Goal: Transaction & Acquisition: Subscribe to service/newsletter

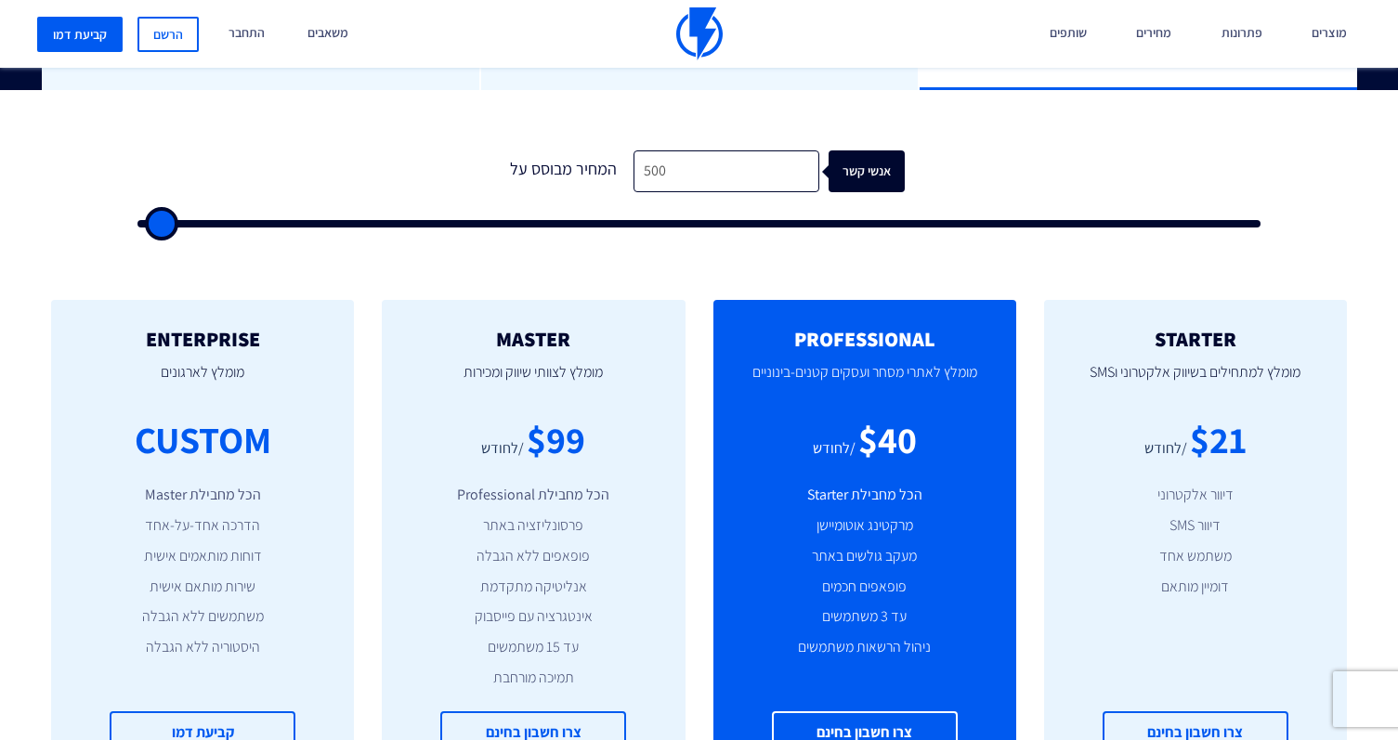
scroll to position [543, 0]
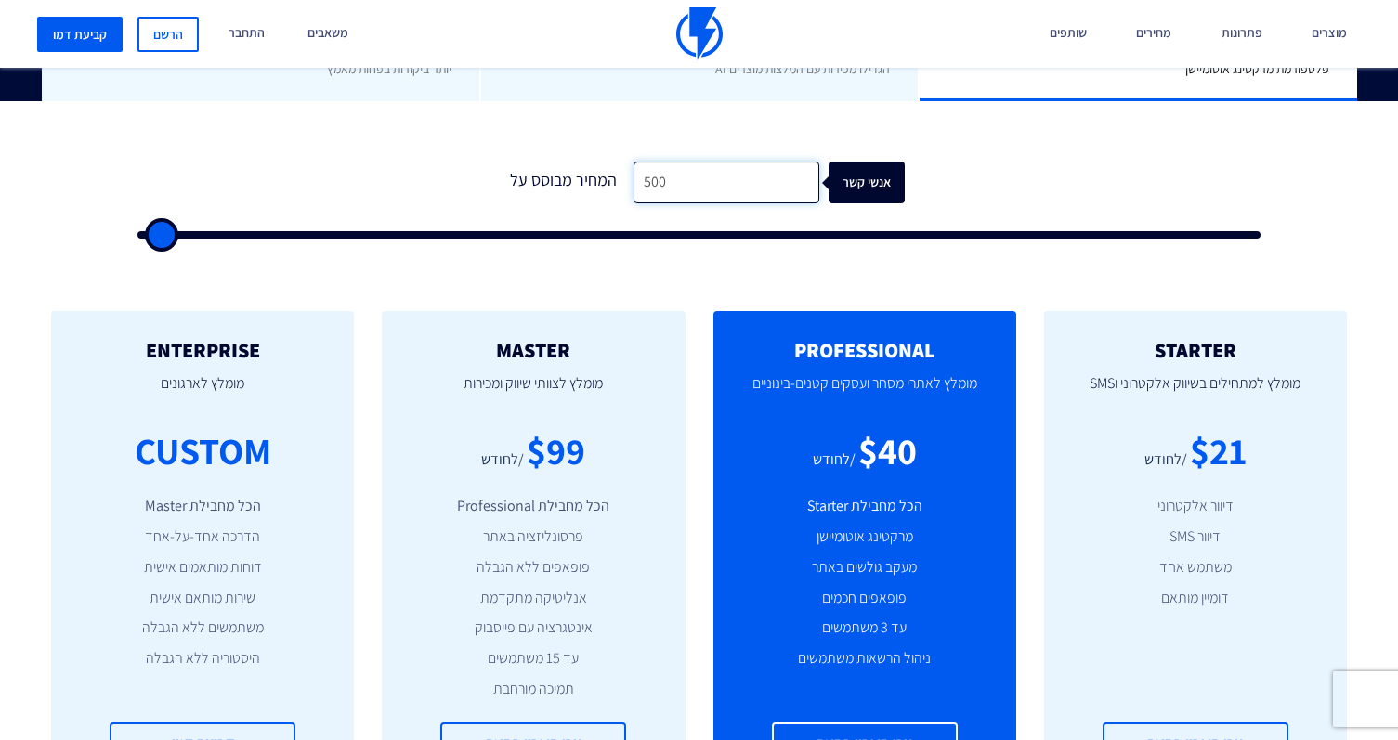
click at [694, 177] on input "500" at bounding box center [727, 183] width 186 height 42
type input "50"
type input "500"
type input "5"
type input "500"
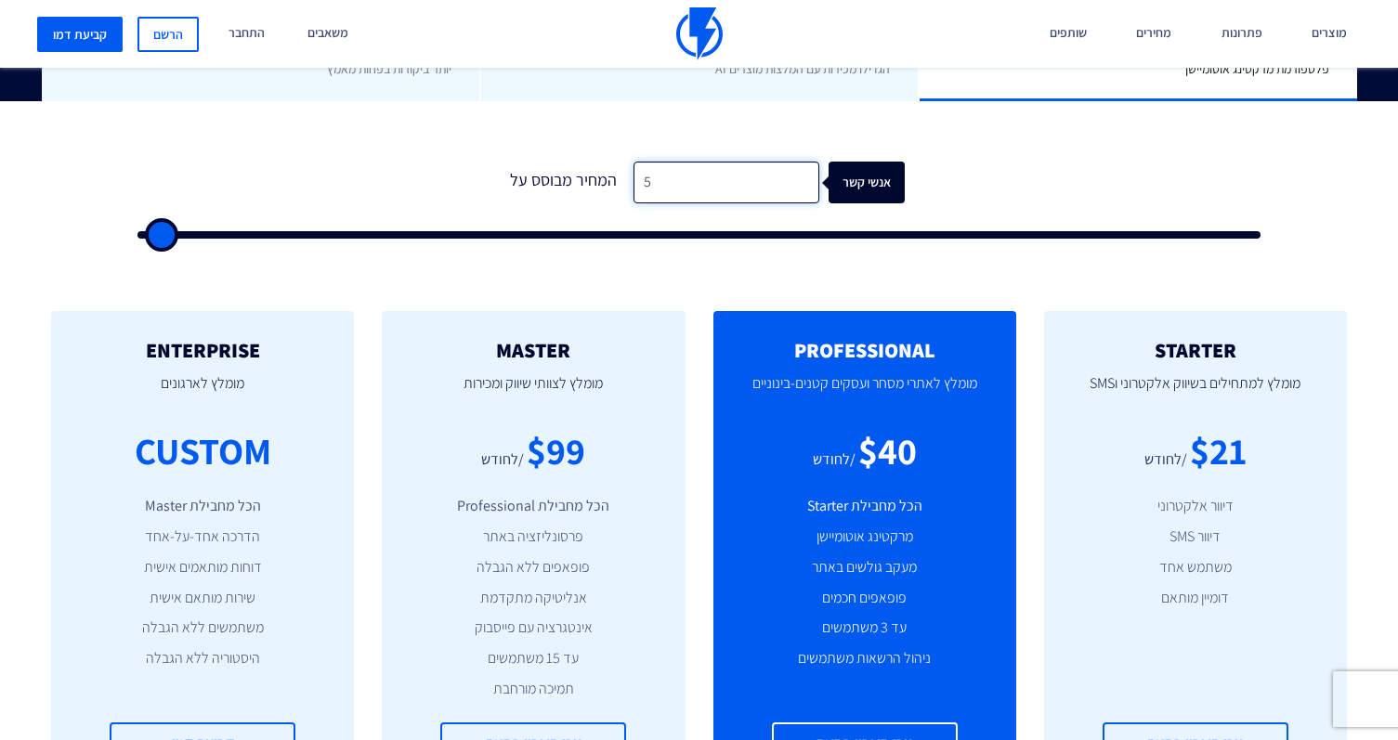
type input "500"
type input "2"
type input "500"
type input "20"
type input "500"
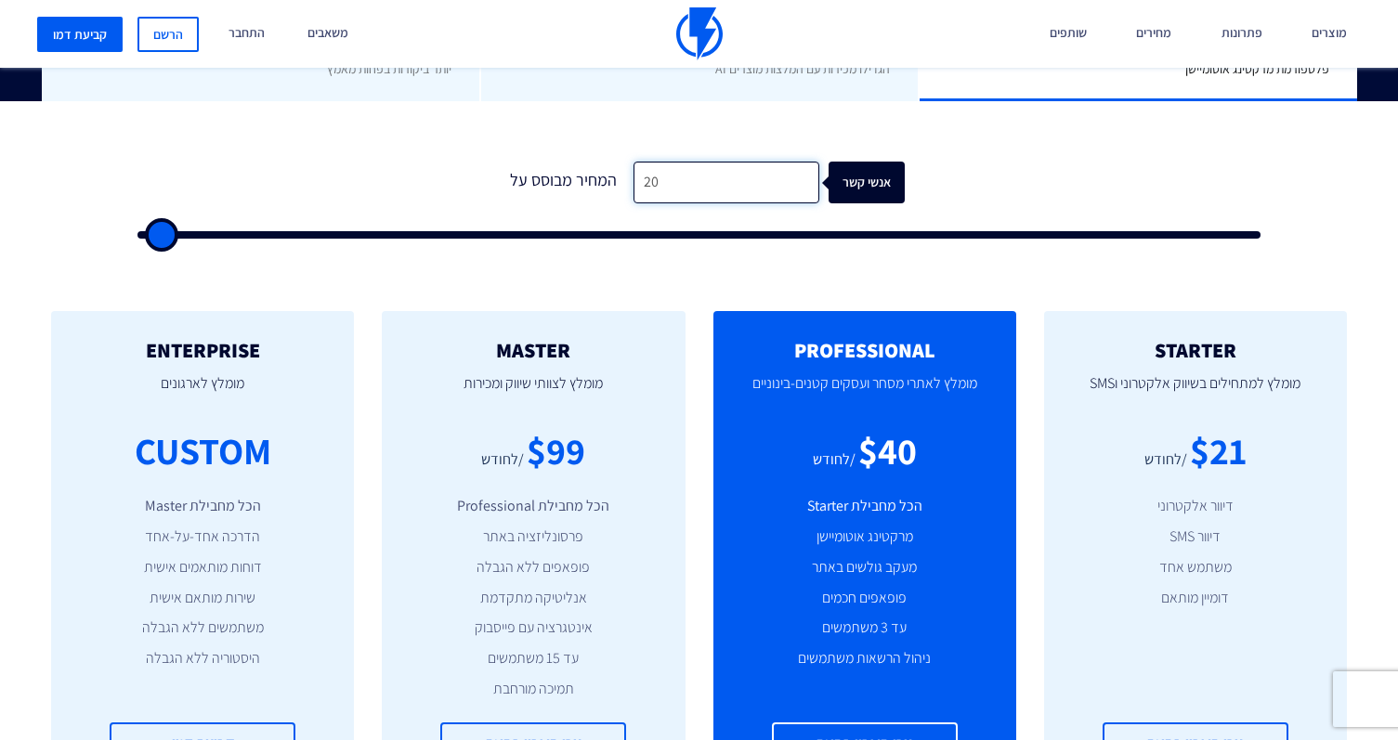
type input "200"
type input "500"
type input "1,500"
type input "1500"
type input "2,000"
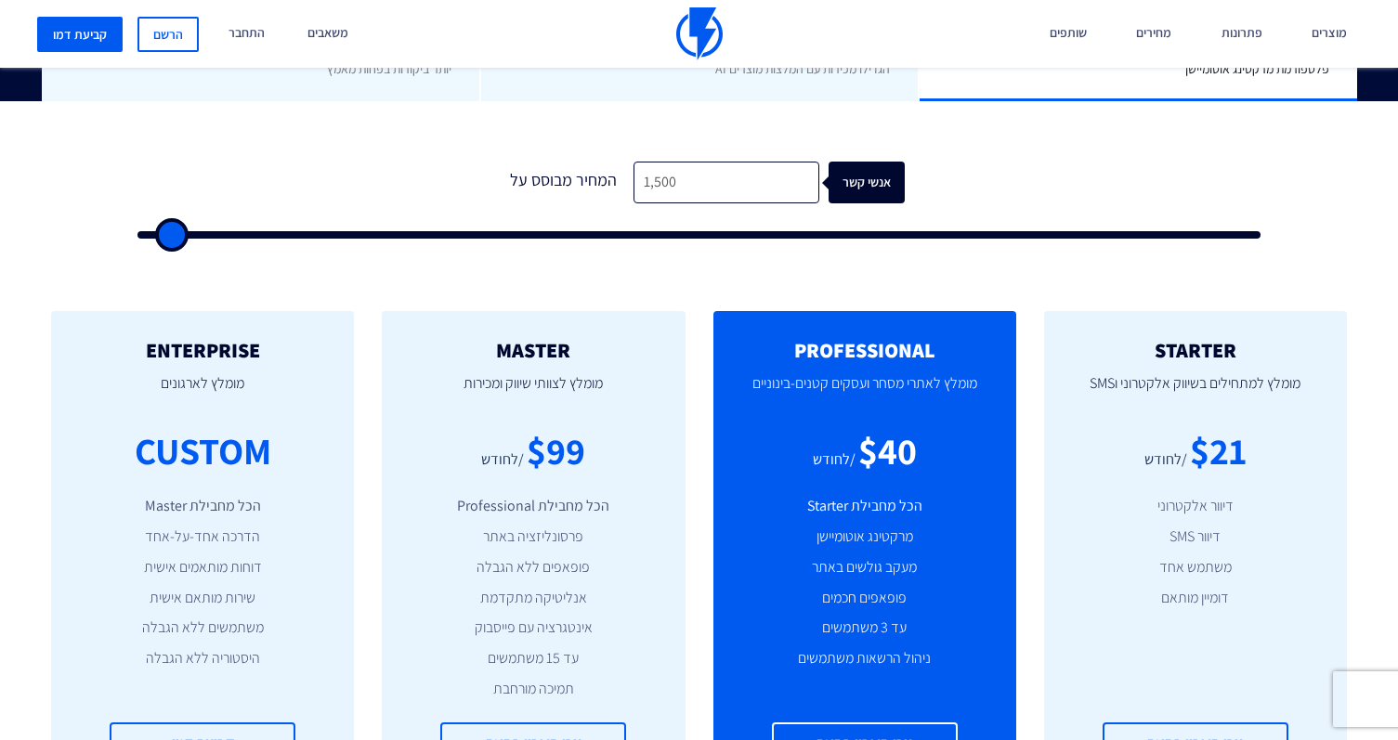
type input "2000"
type input "2,500"
type input "2500"
type input "3,000"
type input "3000"
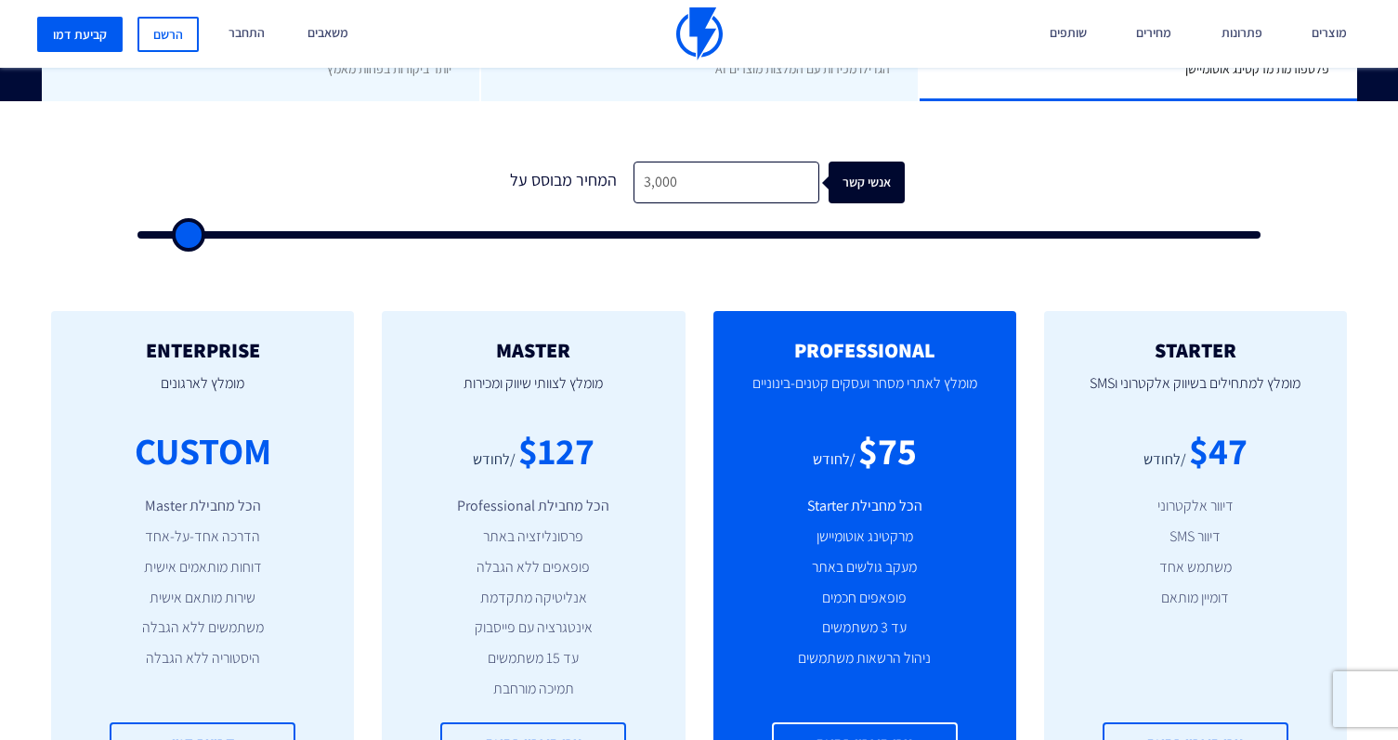
type input "3,500"
type input "3500"
type input "4,000"
type input "4000"
type input "4,500"
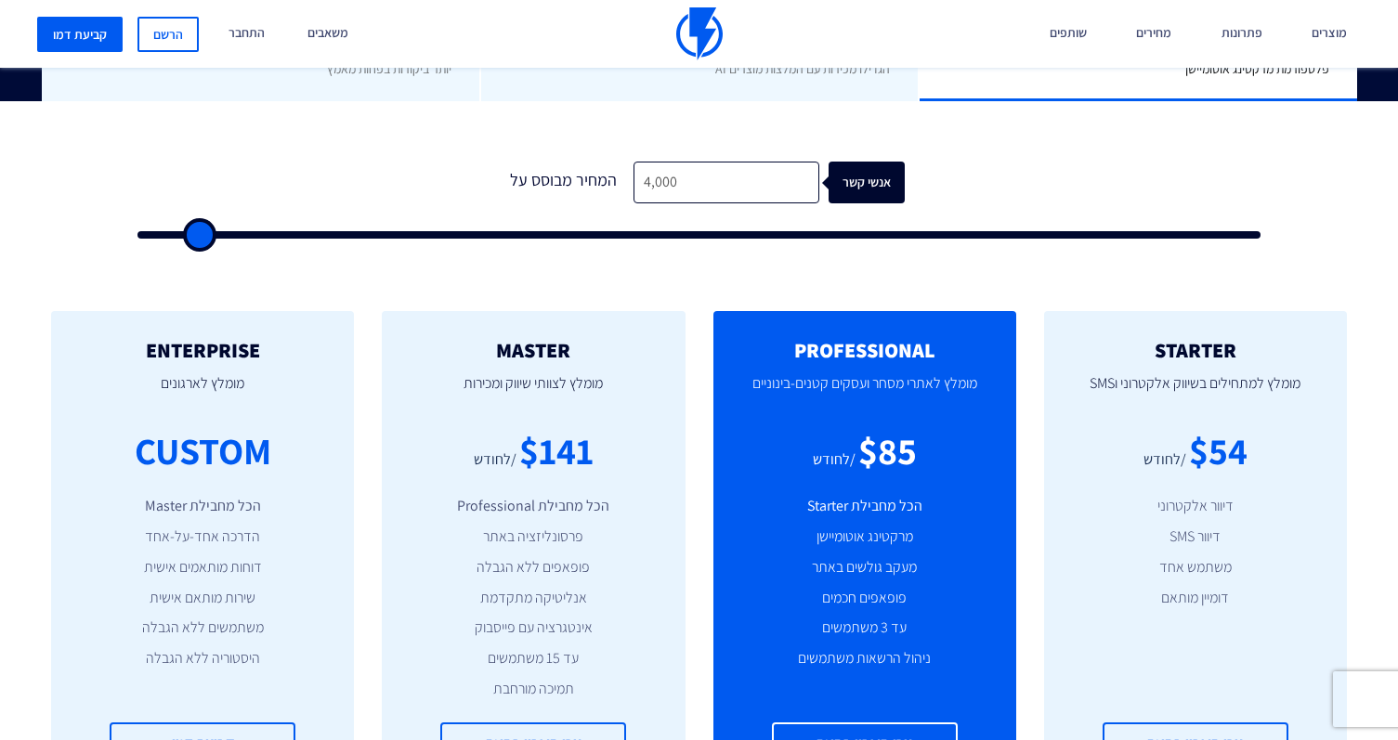
type input "4500"
type input "5,000"
type input "5000"
type input "5,500"
type input "5500"
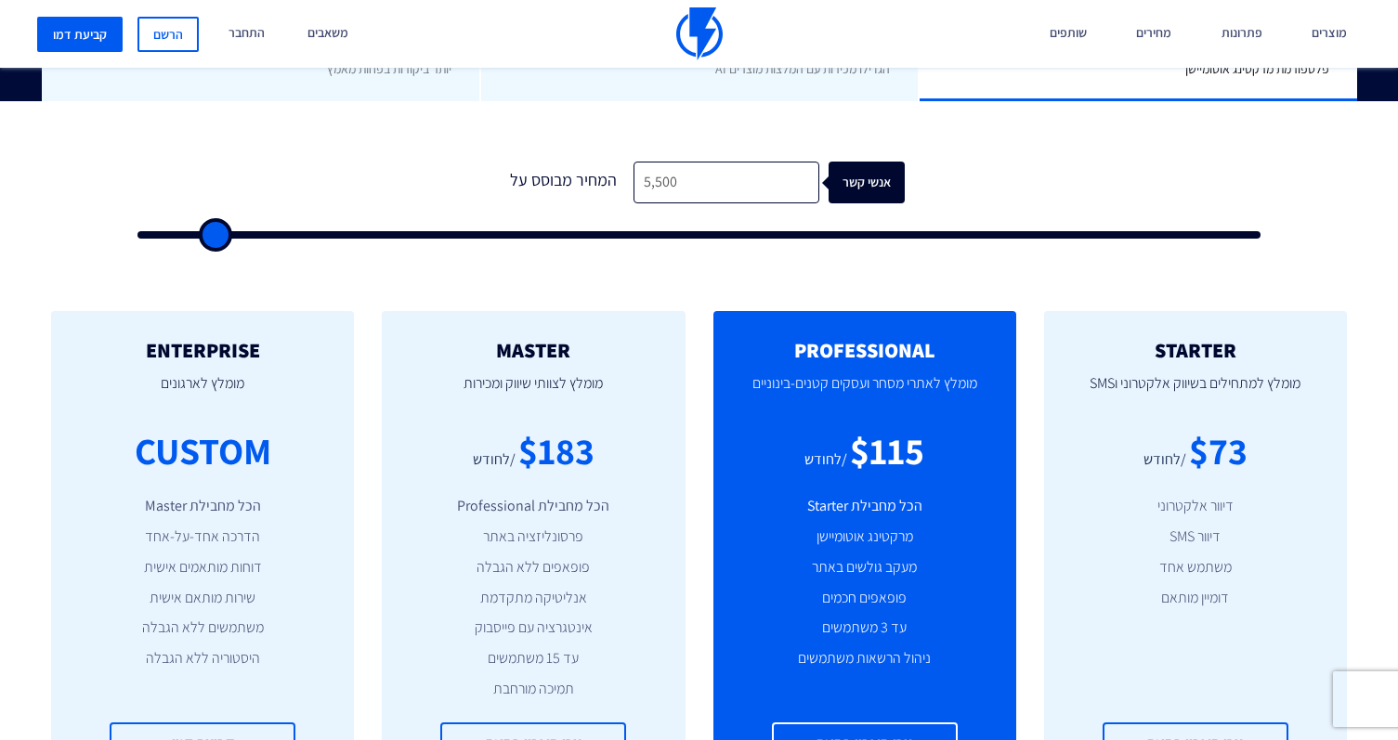
type input "6,000"
type input "6000"
type input "6,500"
type input "6500"
type input "7,000"
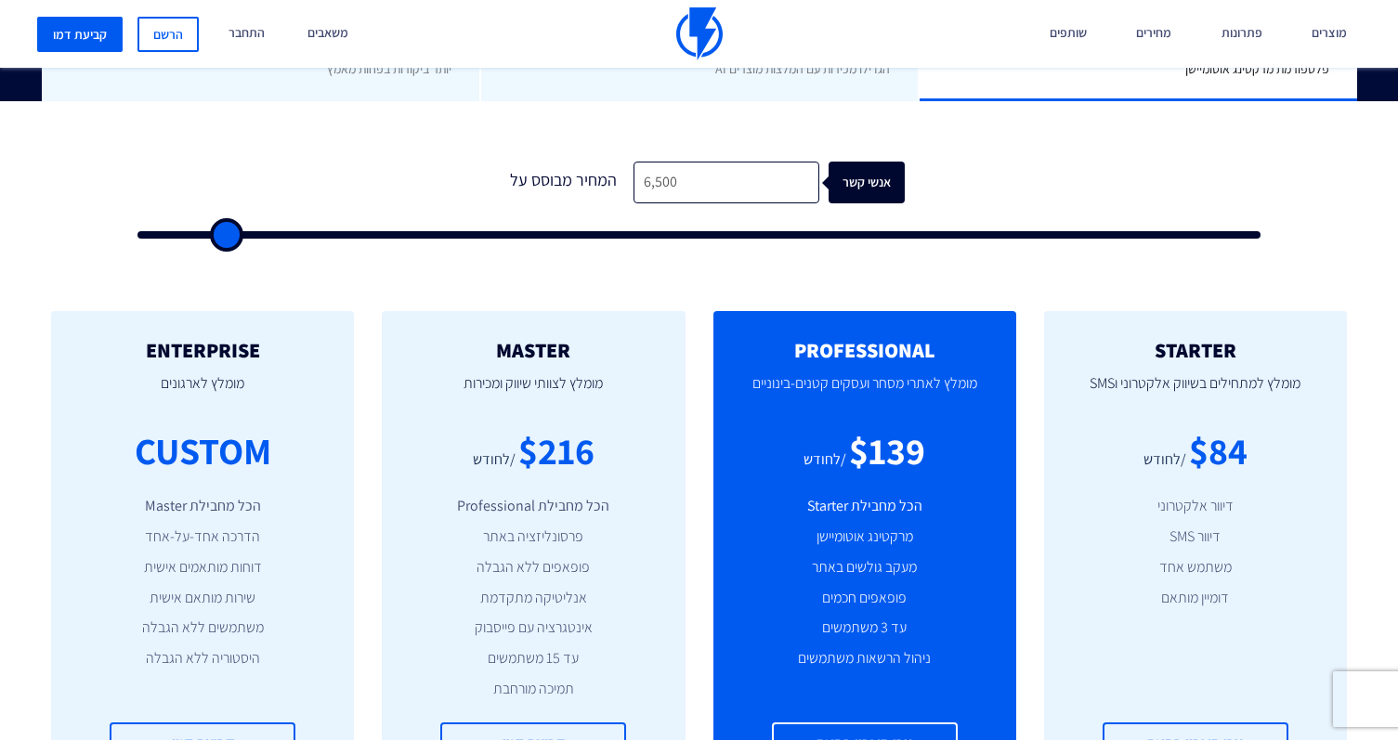
type input "7000"
type input "7,500"
type input "7500"
type input "8,000"
type input "8000"
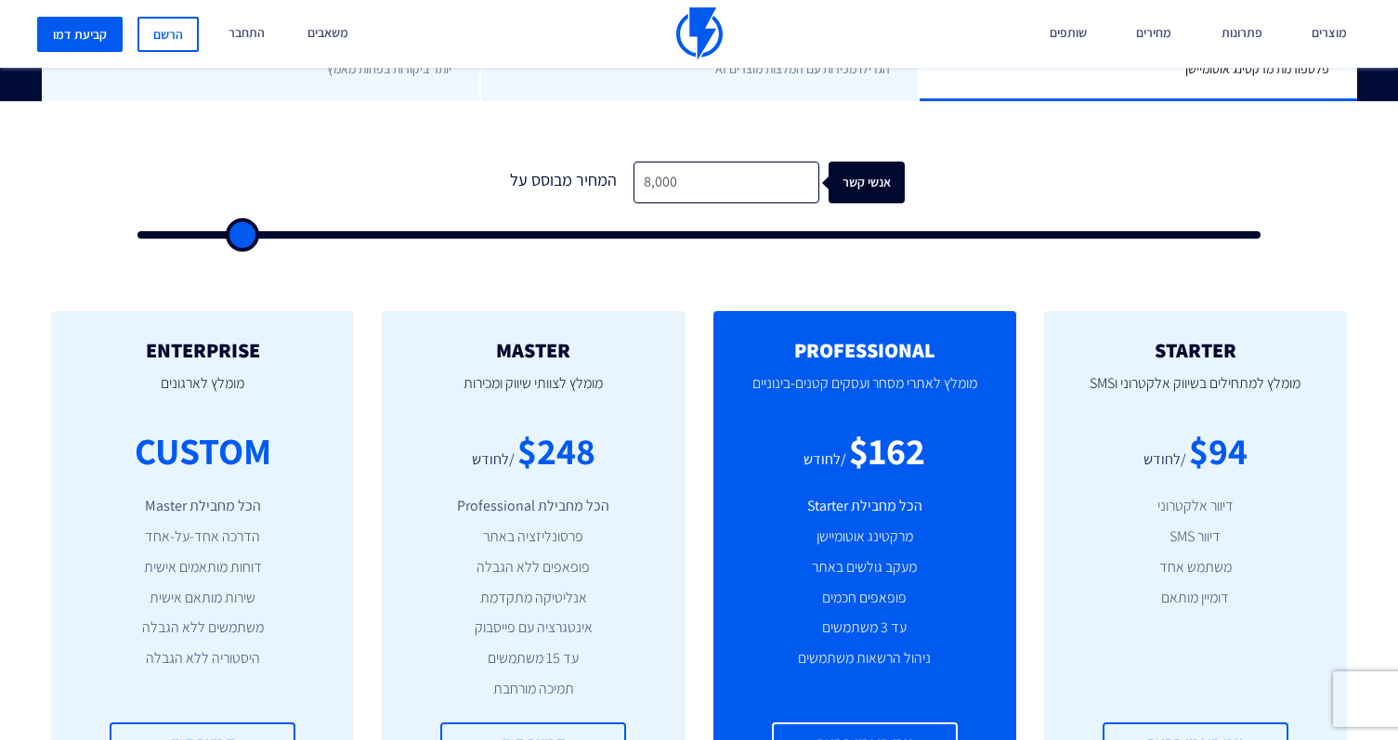
type input "8,500"
type input "8500"
type input "9,000"
type input "9000"
type input "9,500"
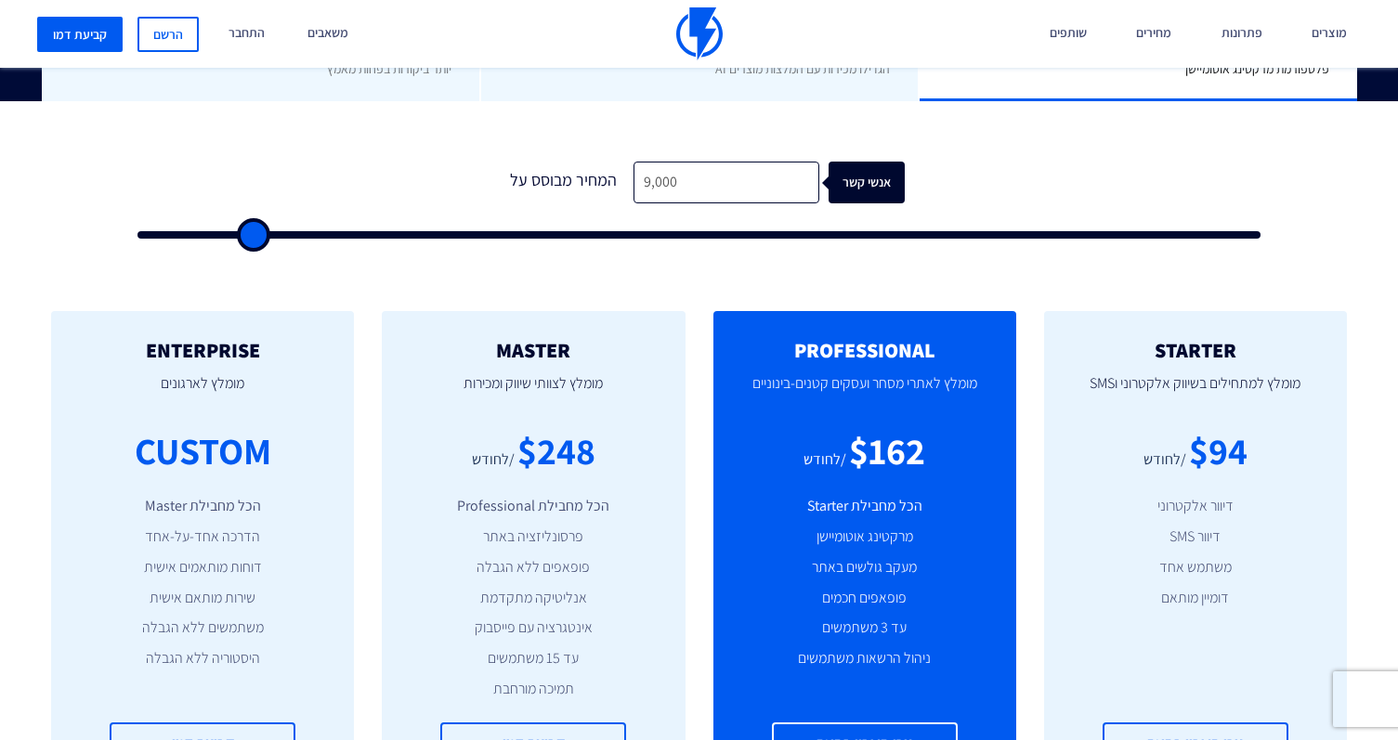
type input "9500"
type input "10,000"
type input "10000"
type input "10,500"
type input "10500"
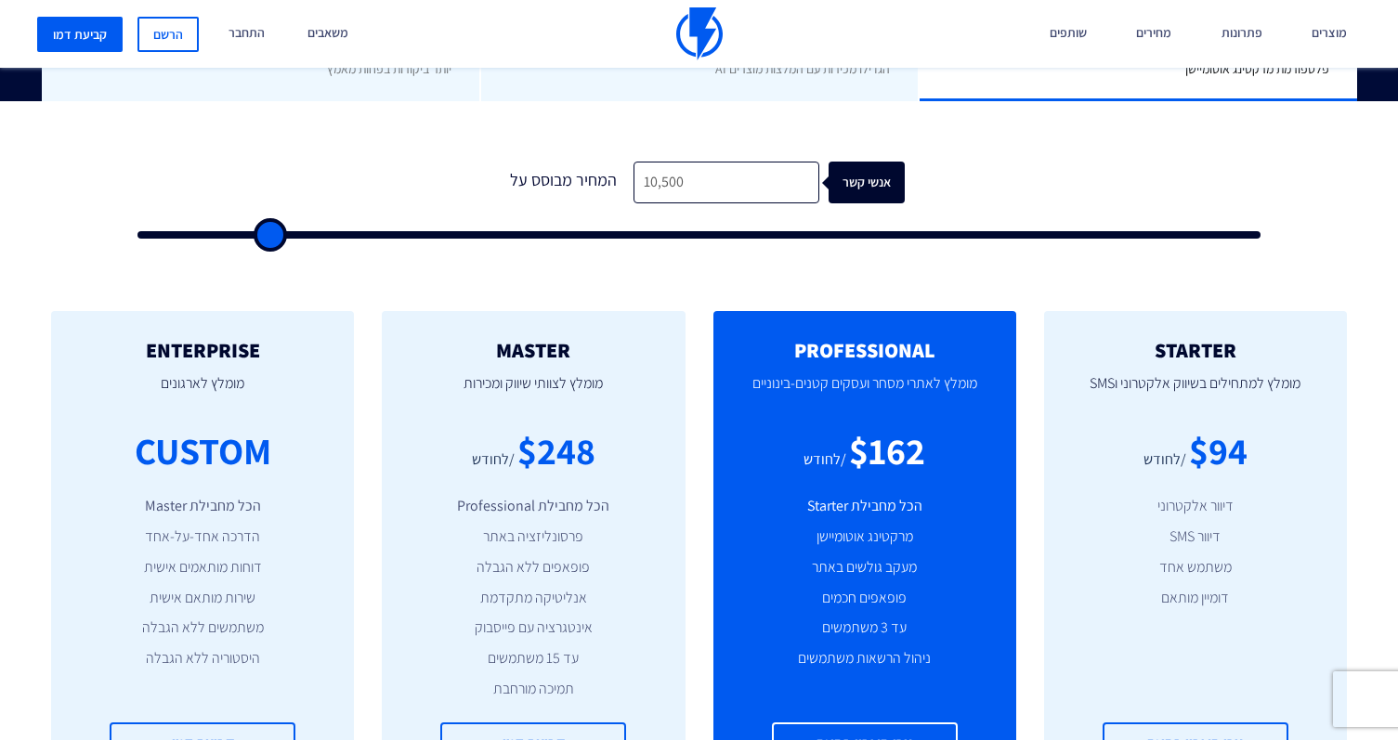
type input "11,000"
type input "11000"
type input "11,500"
type input "11500"
type input "12,000"
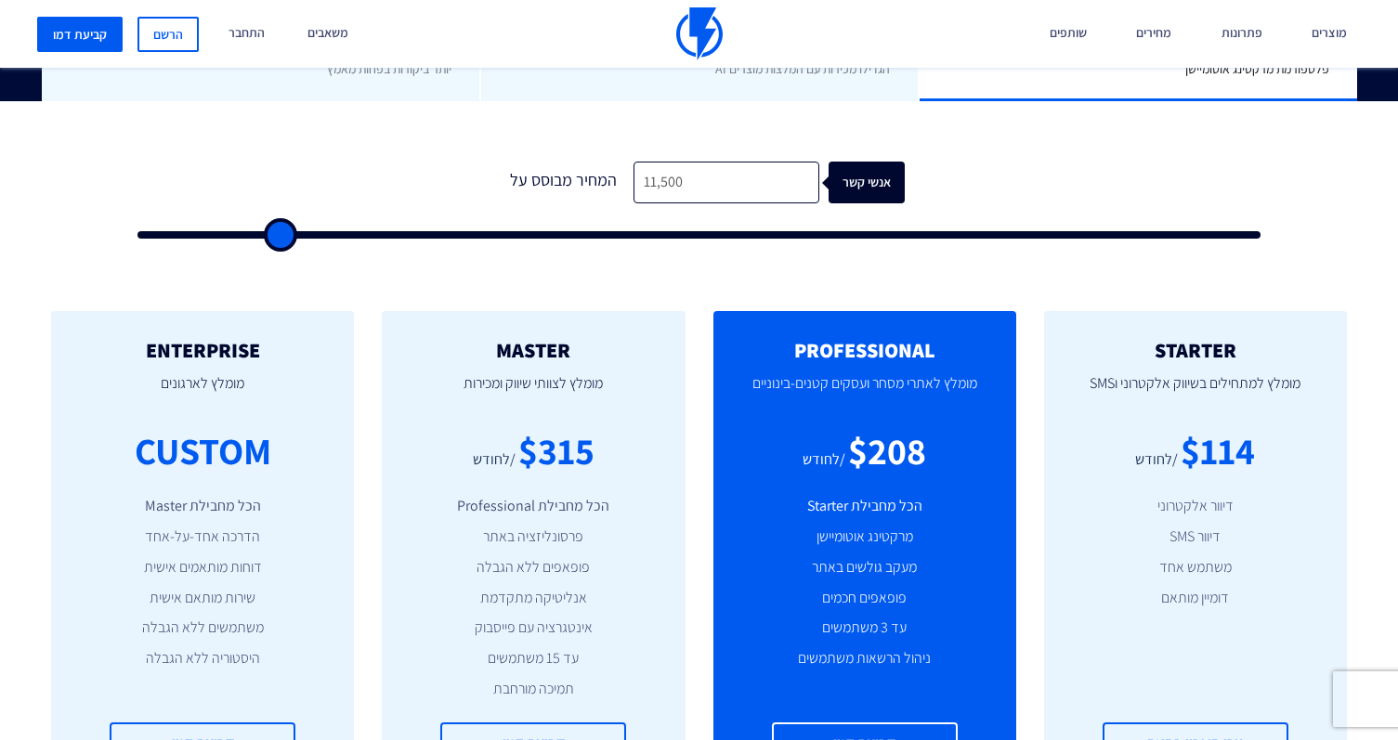
type input "12000"
type input "12,500"
type input "12500"
type input "13,500"
type input "13500"
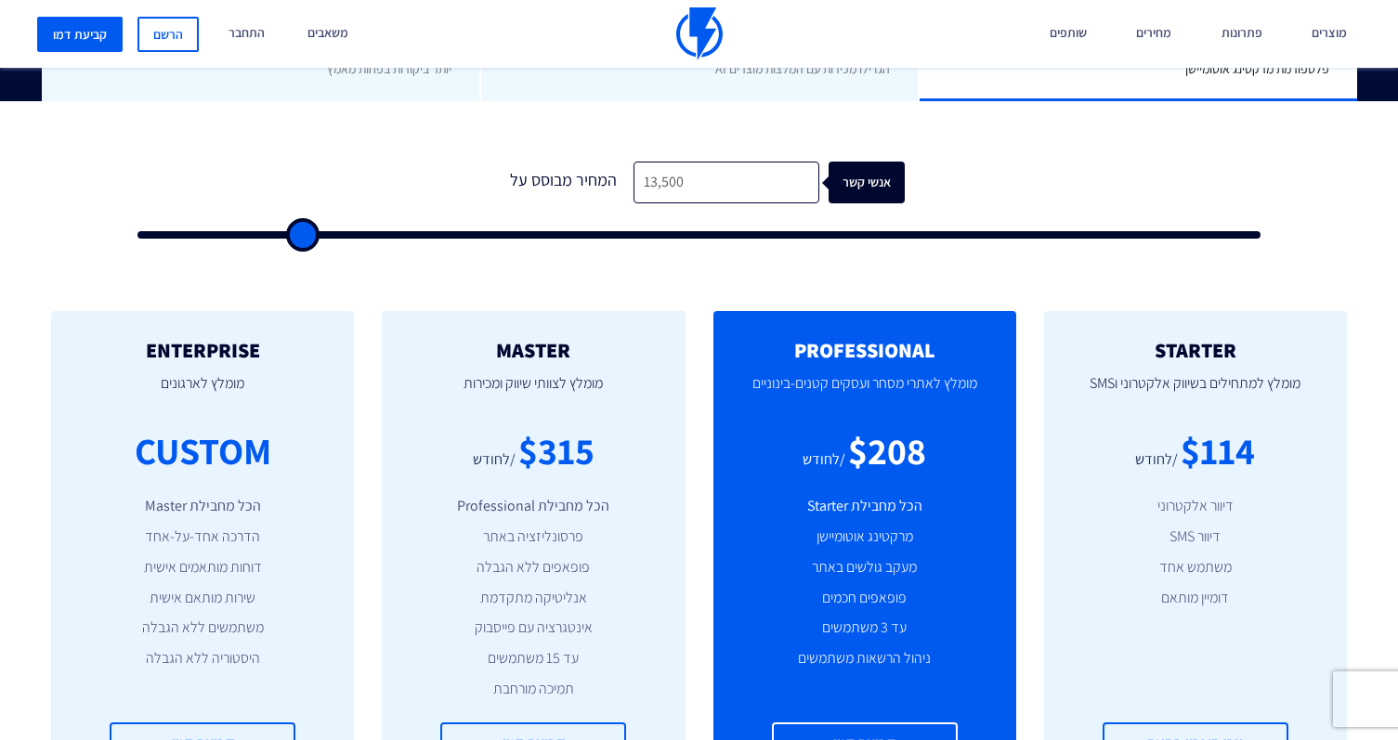
type input "14,500"
type input "14500"
type input "15,000"
type input "15000"
type input "16,000"
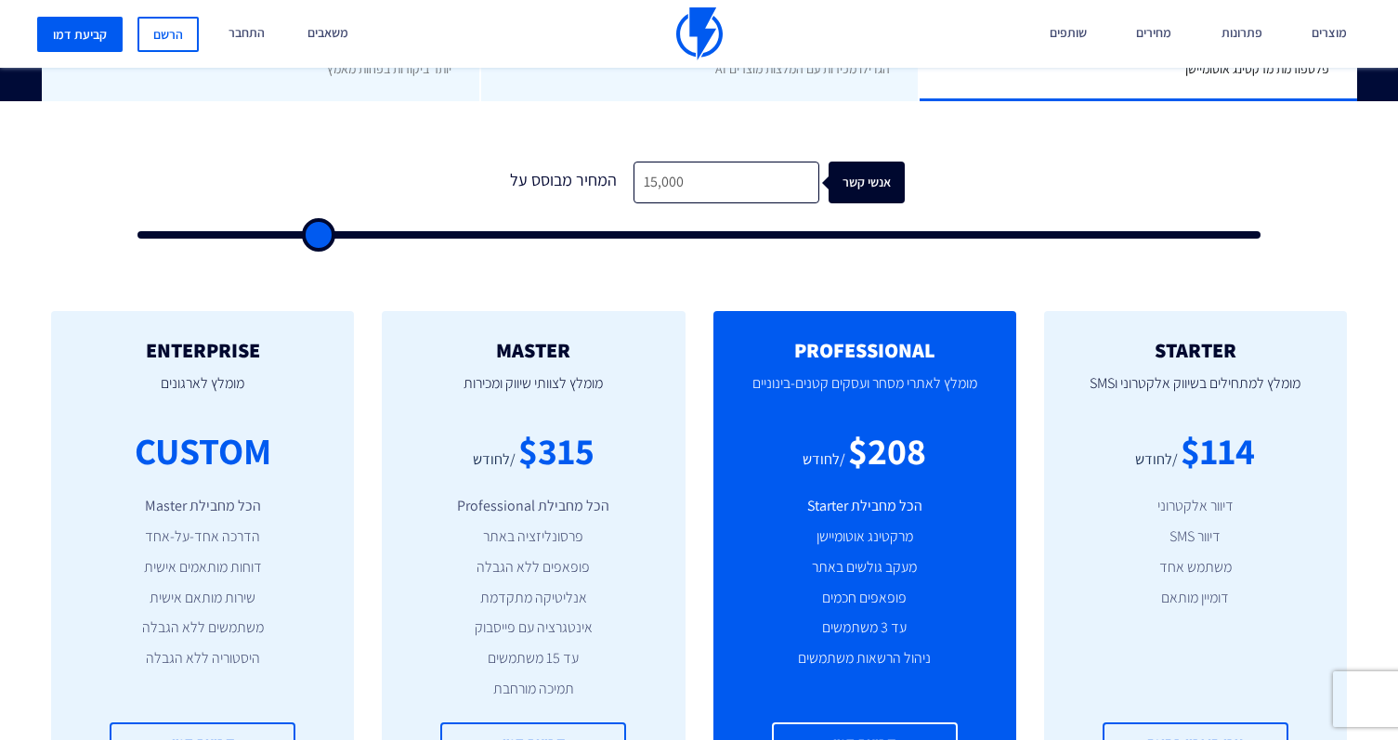
type input "16000"
type input "17,500"
type input "17500"
type input "18,500"
type input "18500"
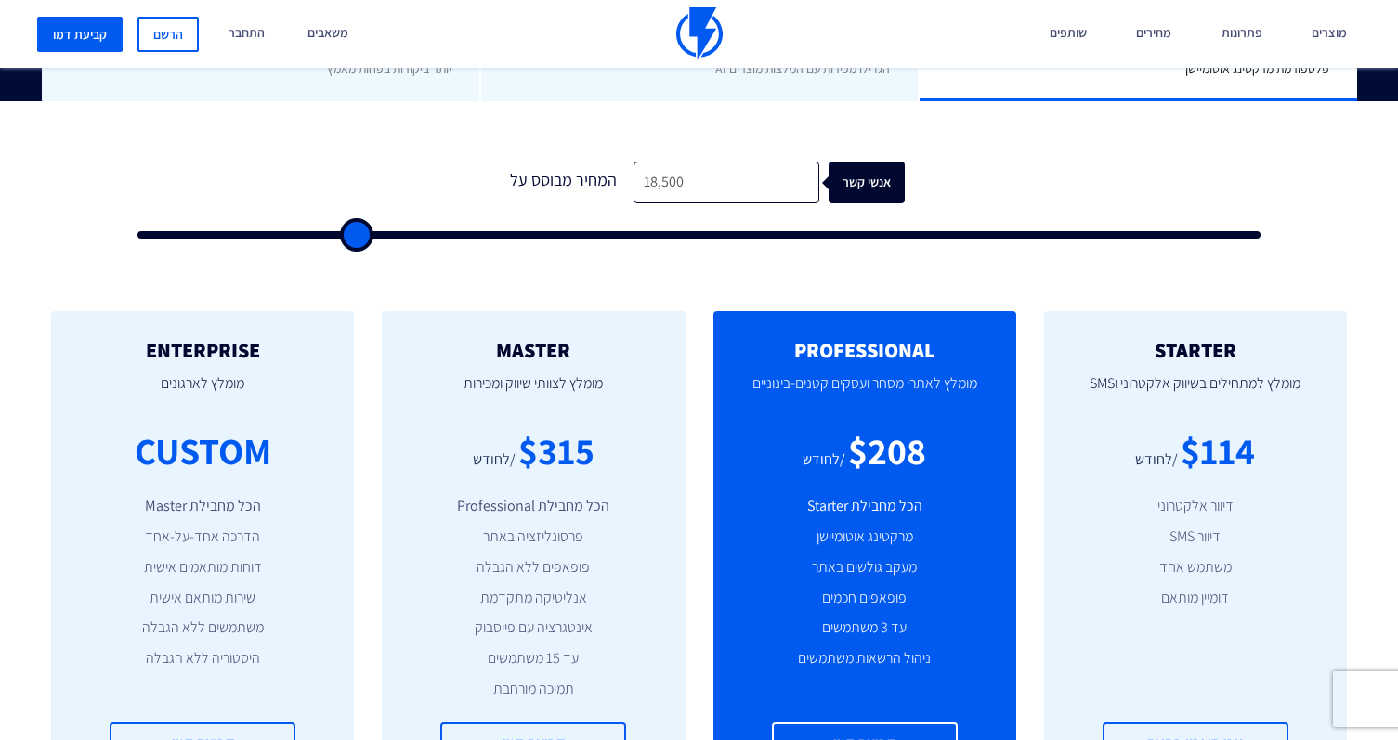
type input "19,500"
type input "19500"
type input "20,500"
type input "20500"
type input "21,000"
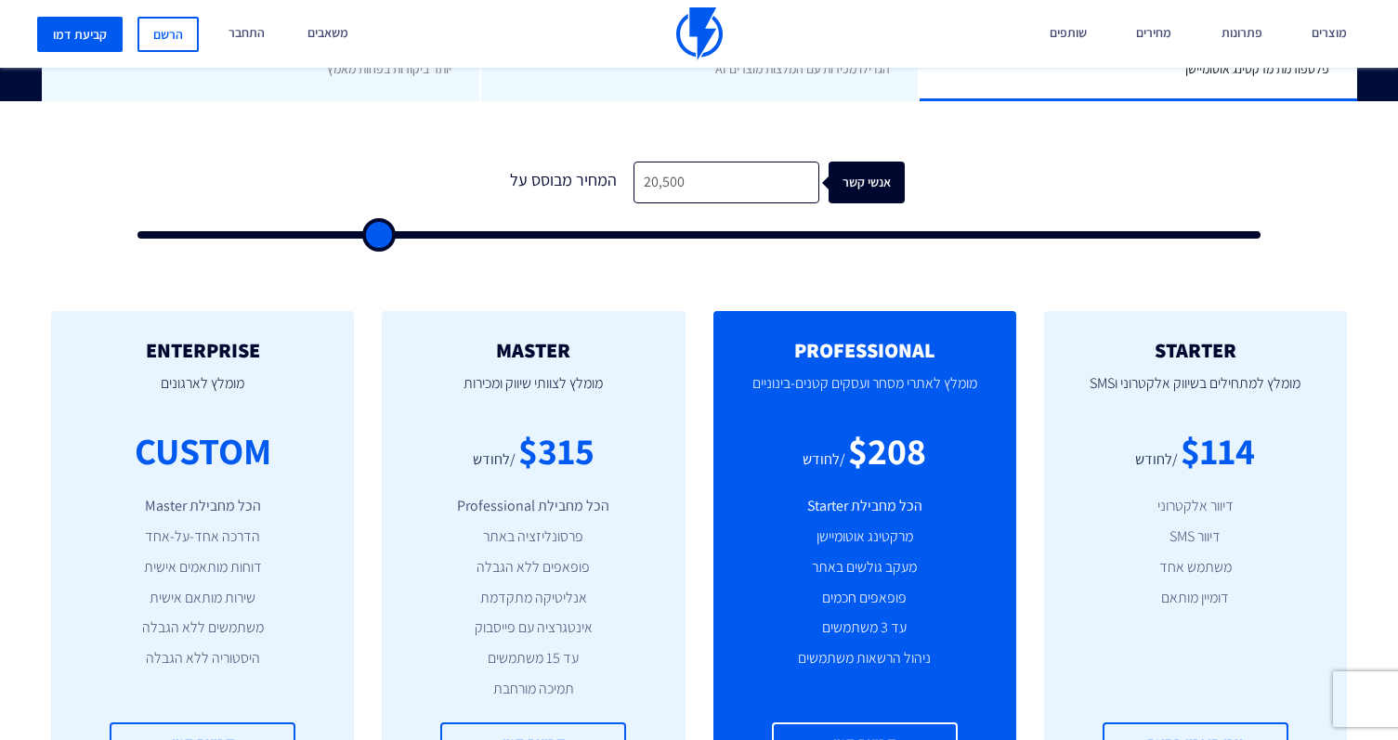
type input "21000"
type input "22,000"
type input "22000"
type input "23,000"
type input "23000"
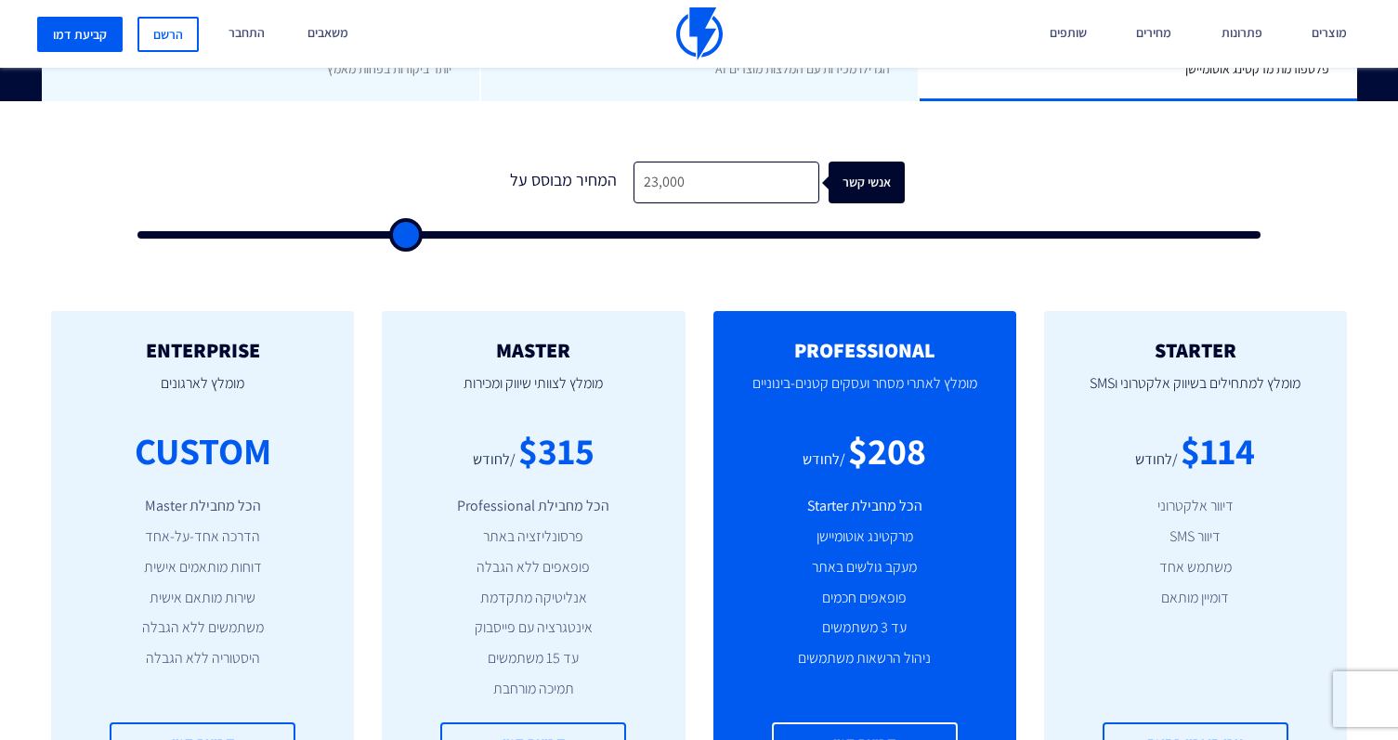
type input "23,500"
type input "23500"
type input "24,000"
type input "24000"
type input "24,500"
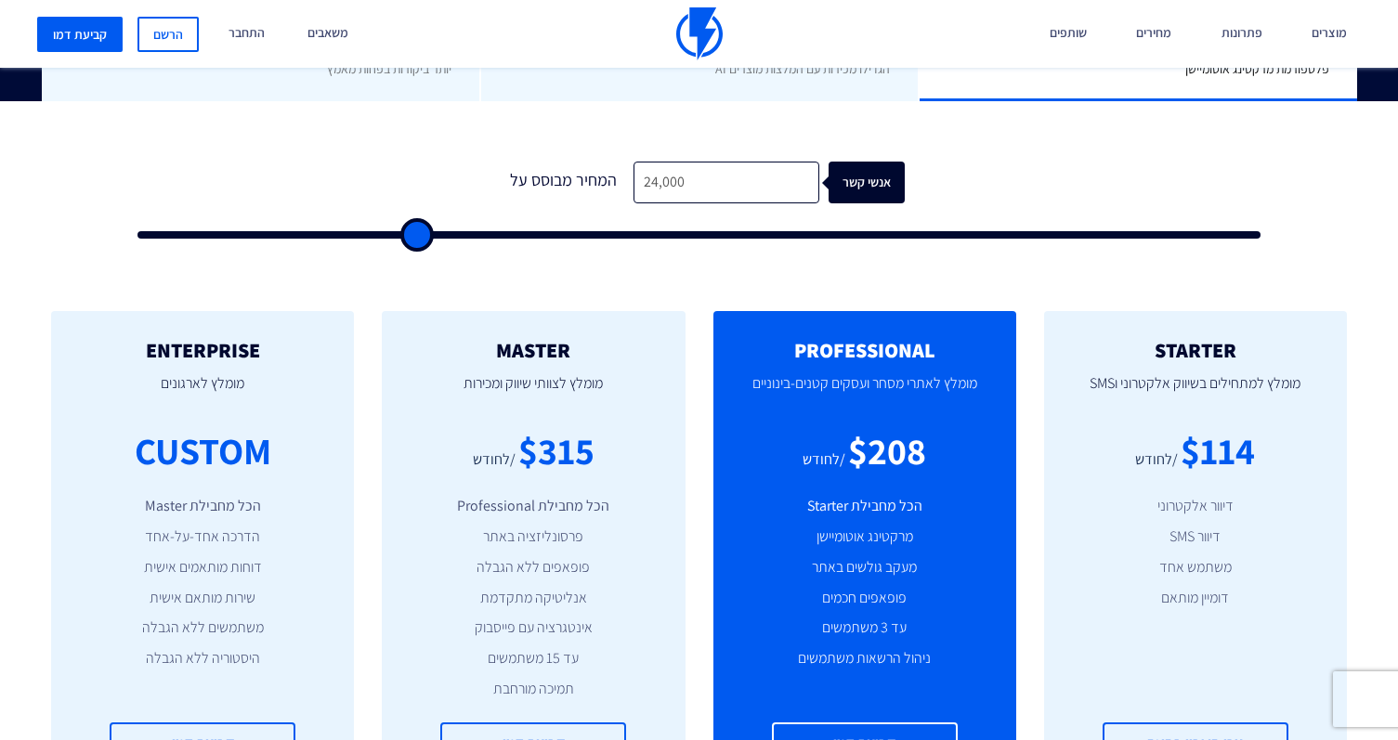
type input "24500"
type input "25,000"
type input "25000"
type input "25,500"
type input "25500"
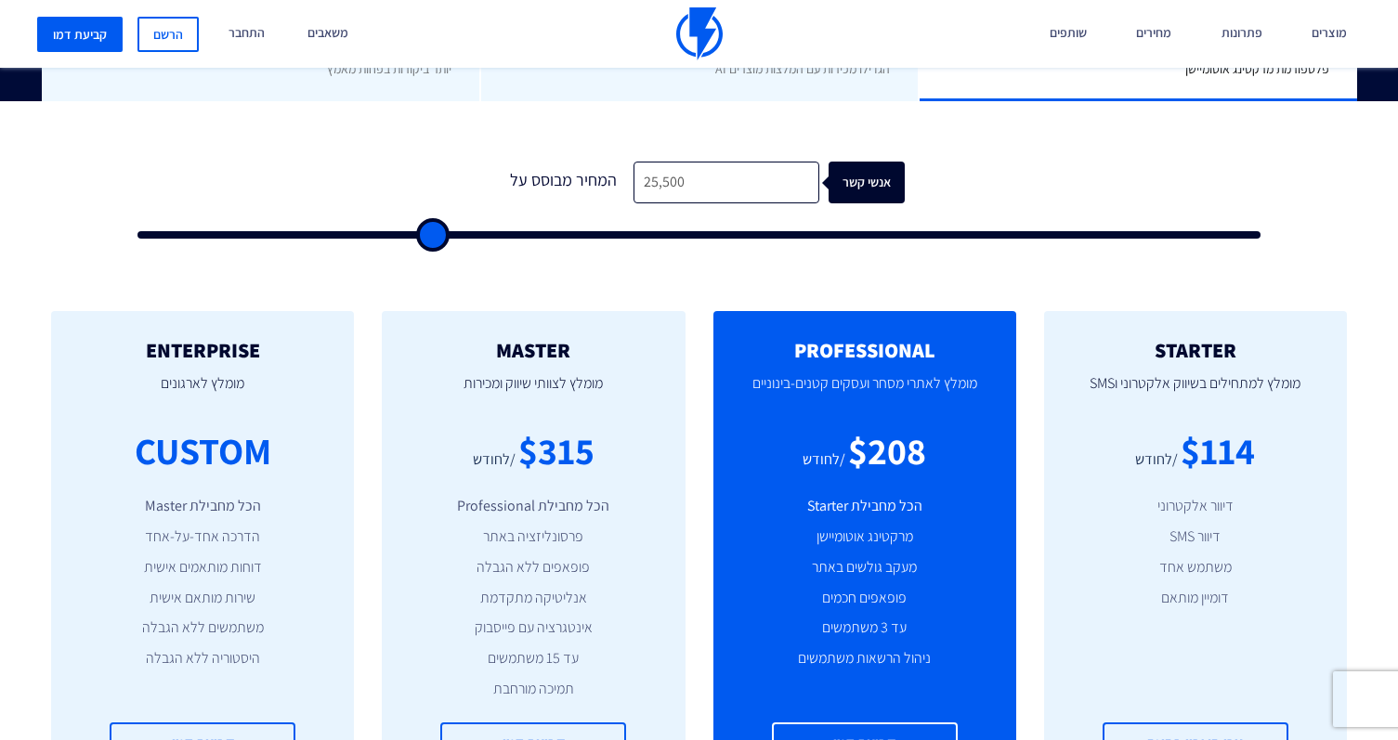
type input "26,000"
type input "26000"
type input "26,500"
type input "26500"
type input "27,000"
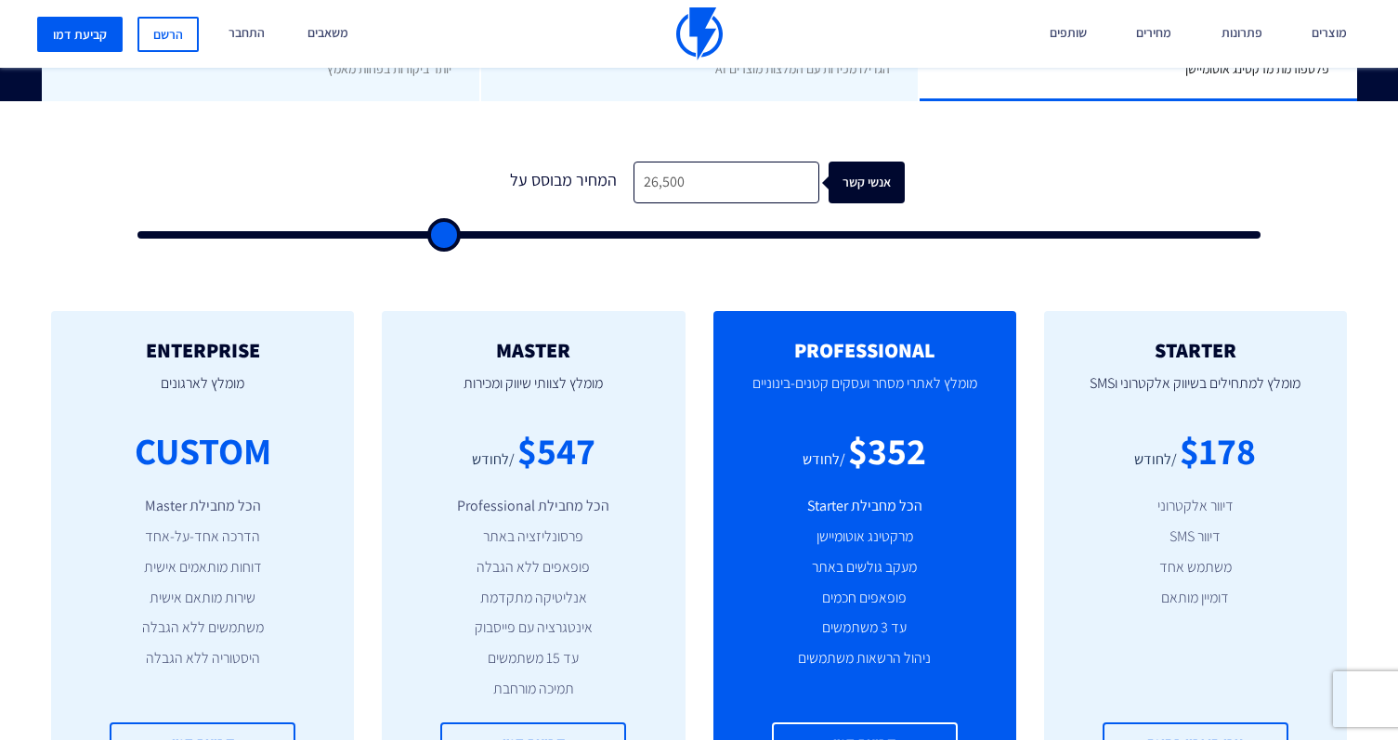
type input "27000"
type input "27,500"
type input "27500"
type input "28,000"
type input "28000"
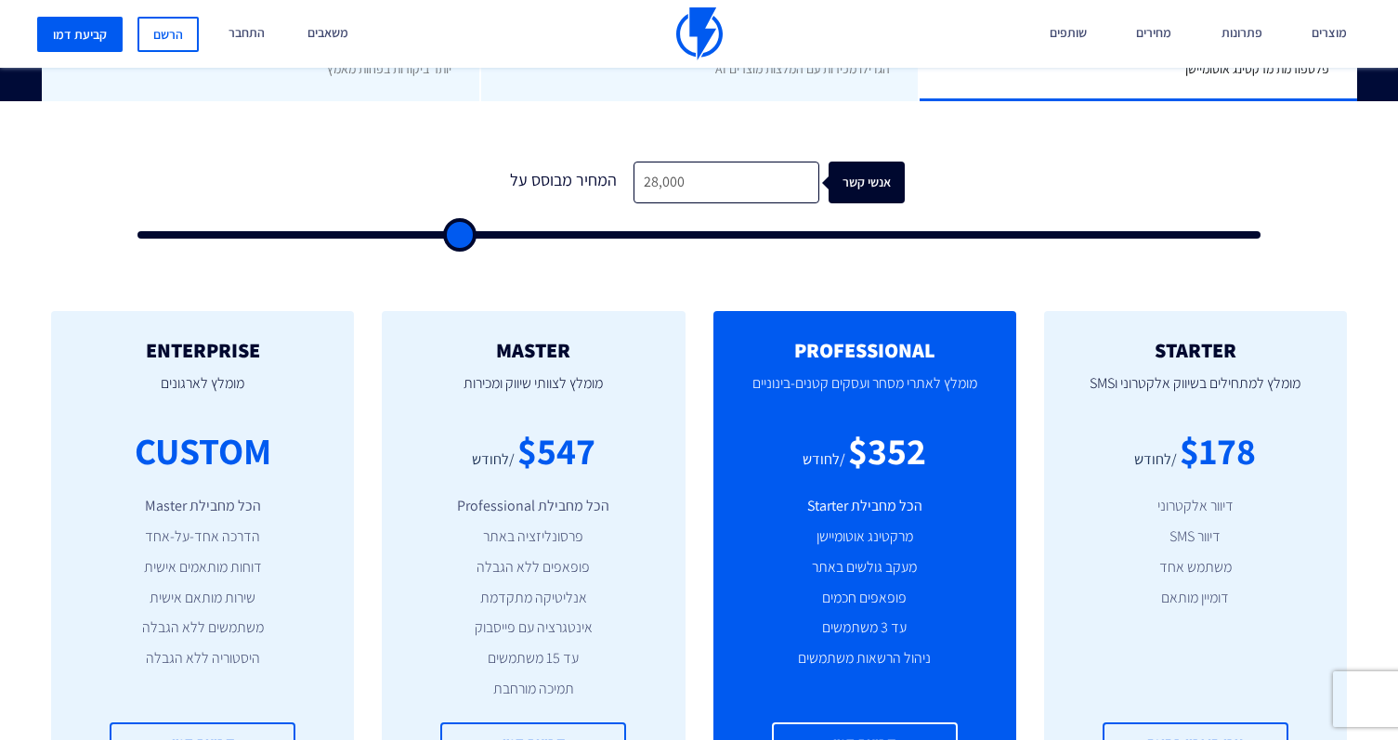
type input "28,500"
type input "28500"
type input "29,000"
type input "29000"
type input "29,500"
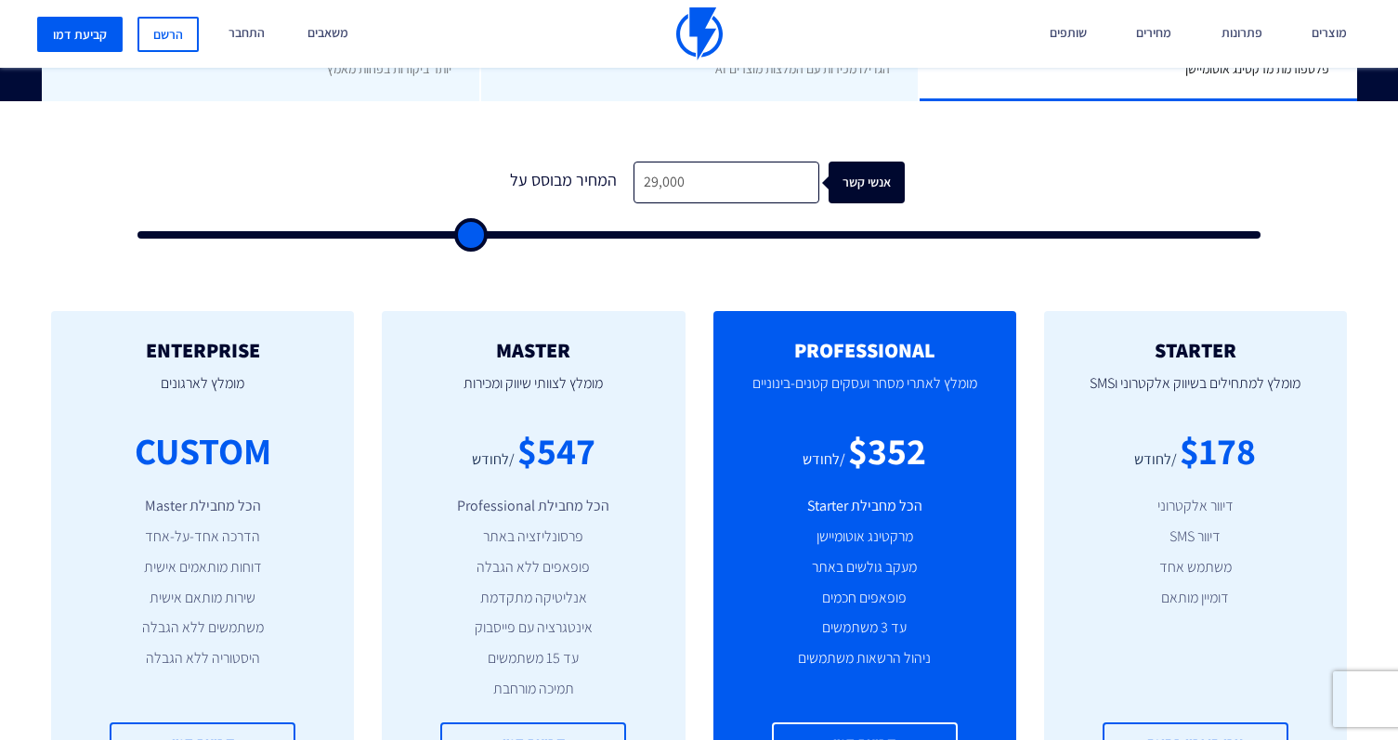
type input "29500"
type input "30,000"
type input "30000"
type input "30,500"
type input "30500"
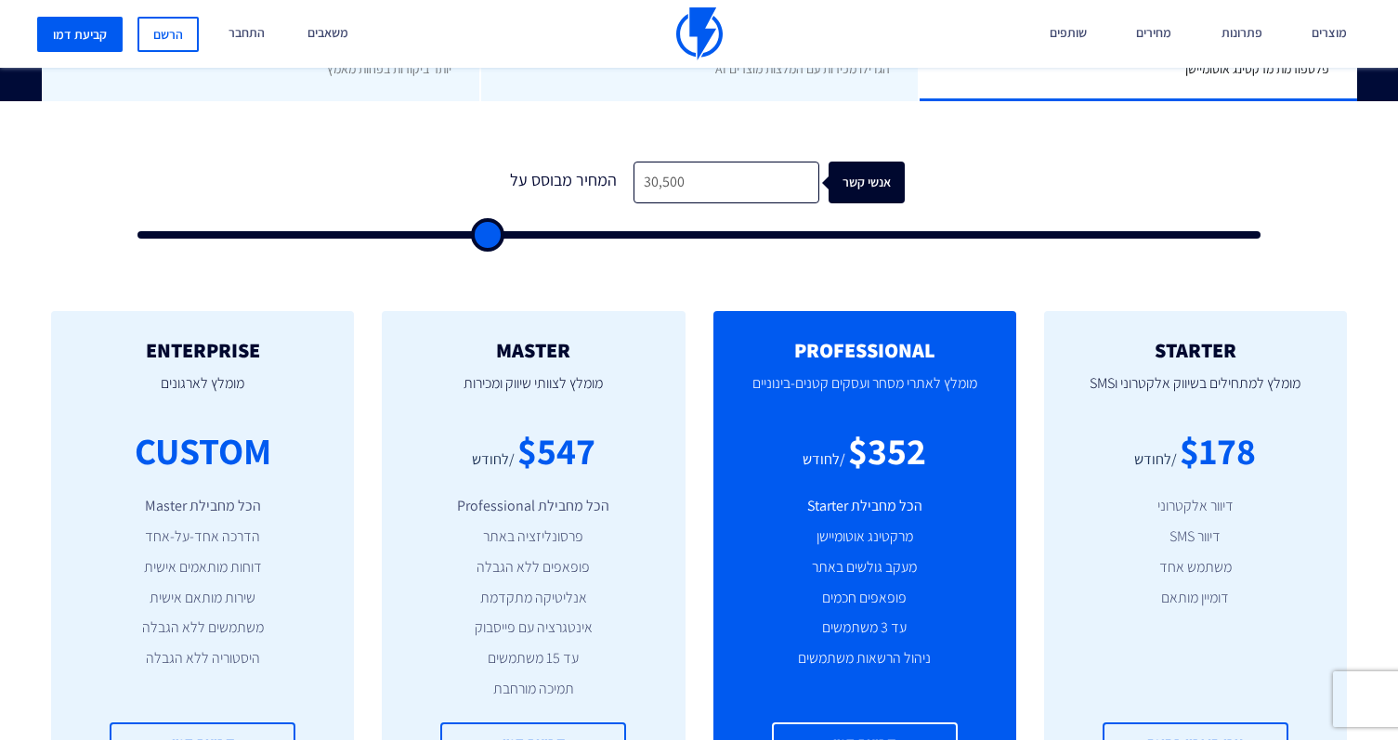
type input "31,000"
type input "31000"
type input "31,500"
type input "31500"
type input "32,000"
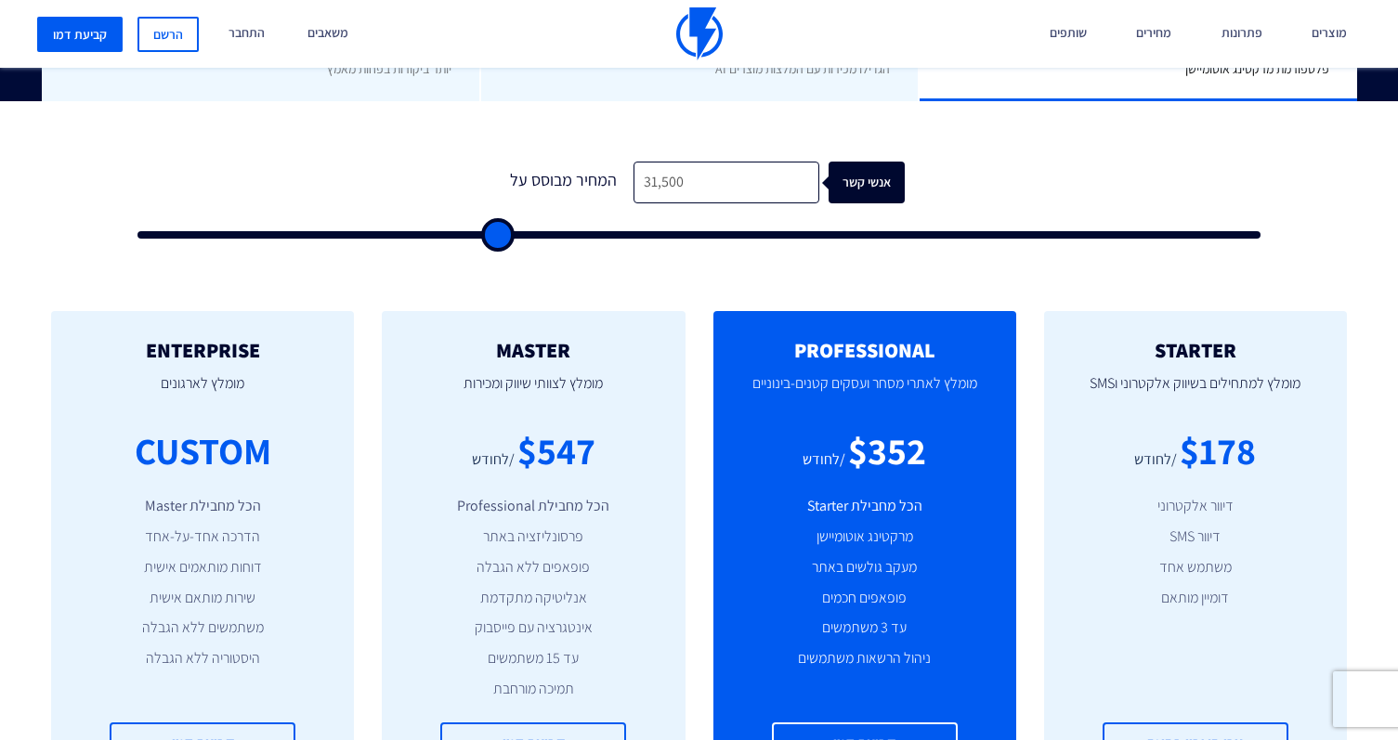
type input "32000"
type input "32,500"
type input "32500"
type input "32,000"
drag, startPoint x: 169, startPoint y: 240, endPoint x: 501, endPoint y: 240, distance: 331.7
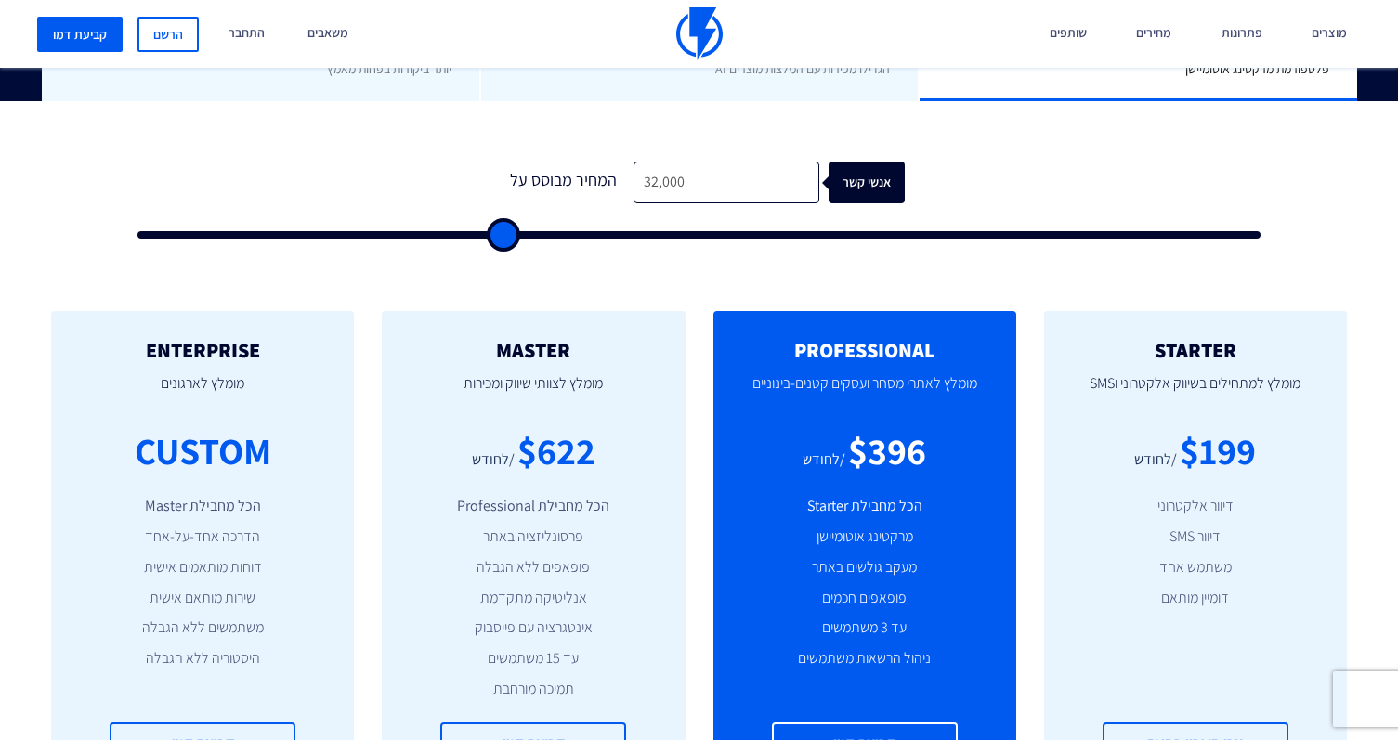
type input "32000"
click at [501, 239] on input "range" at bounding box center [698, 234] width 1123 height 7
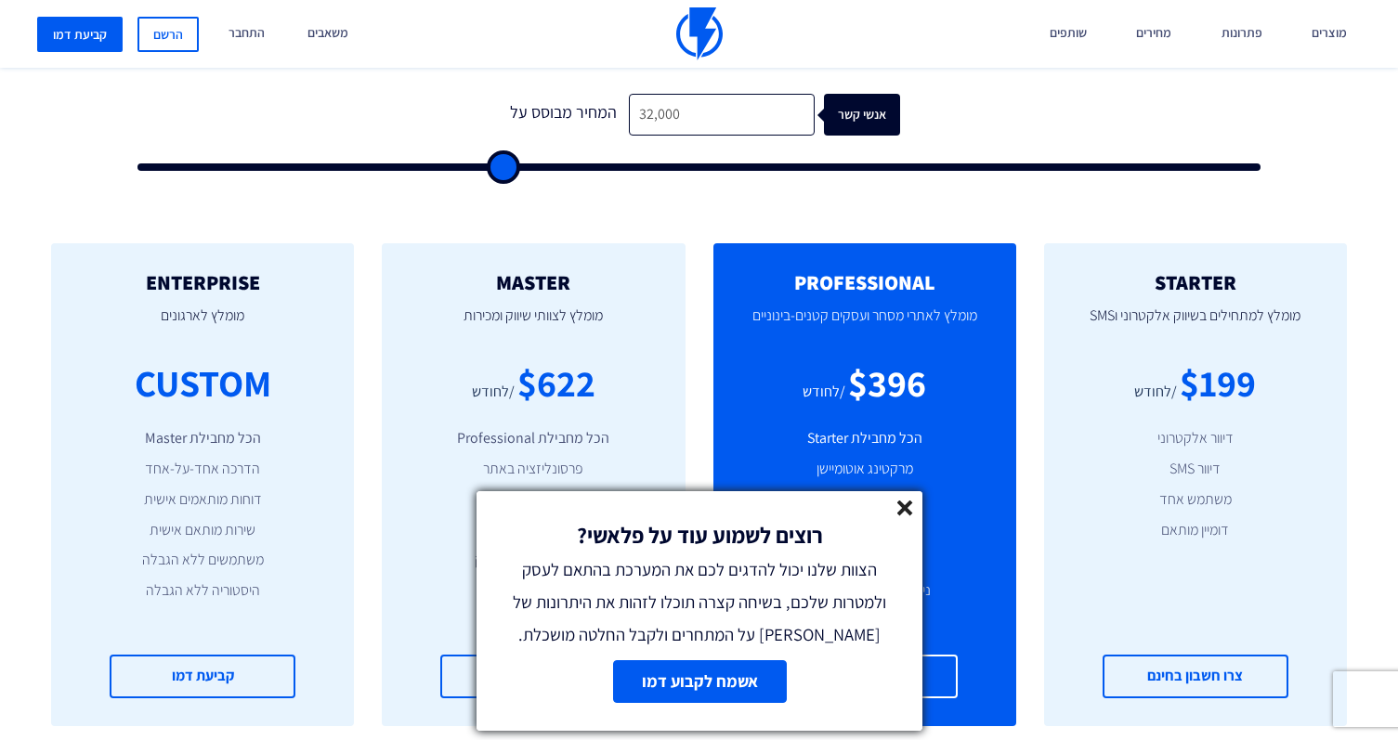
scroll to position [612, 0]
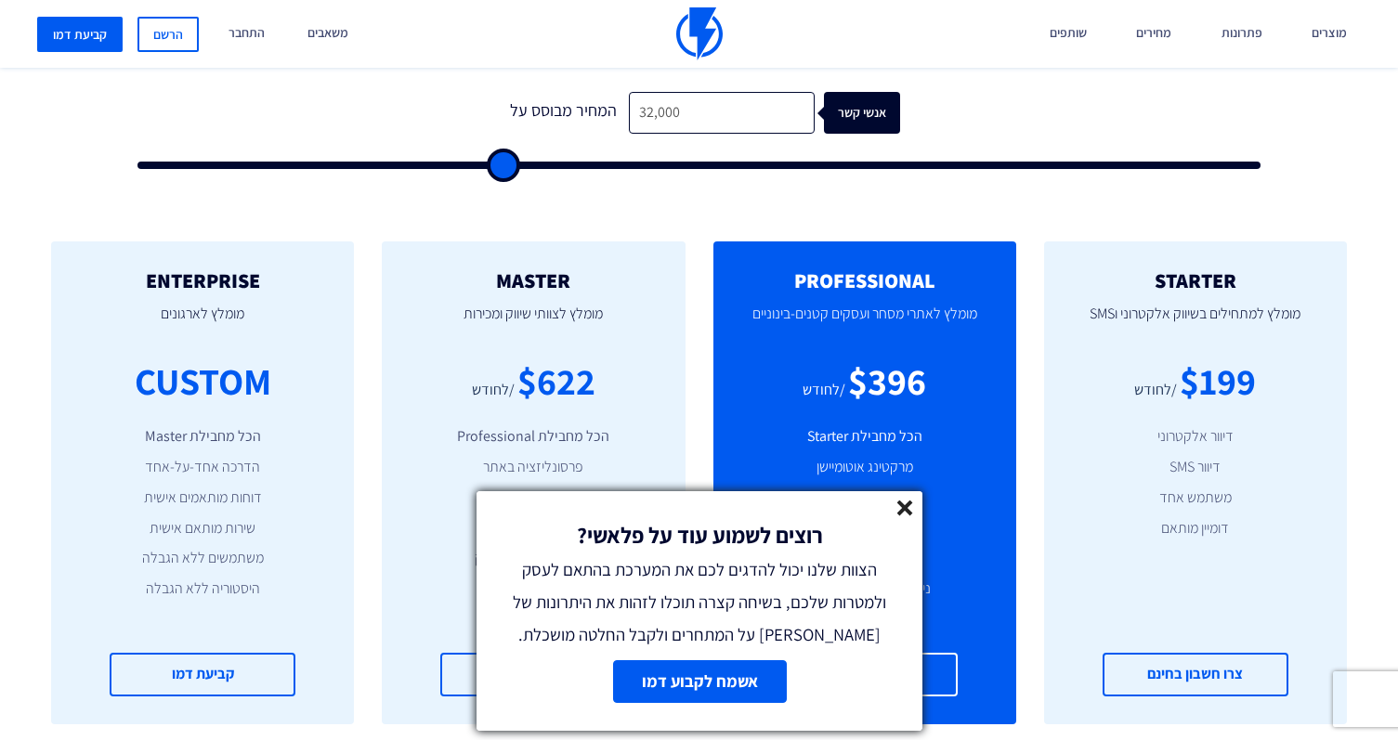
click at [910, 510] on icon at bounding box center [905, 509] width 16 height 16
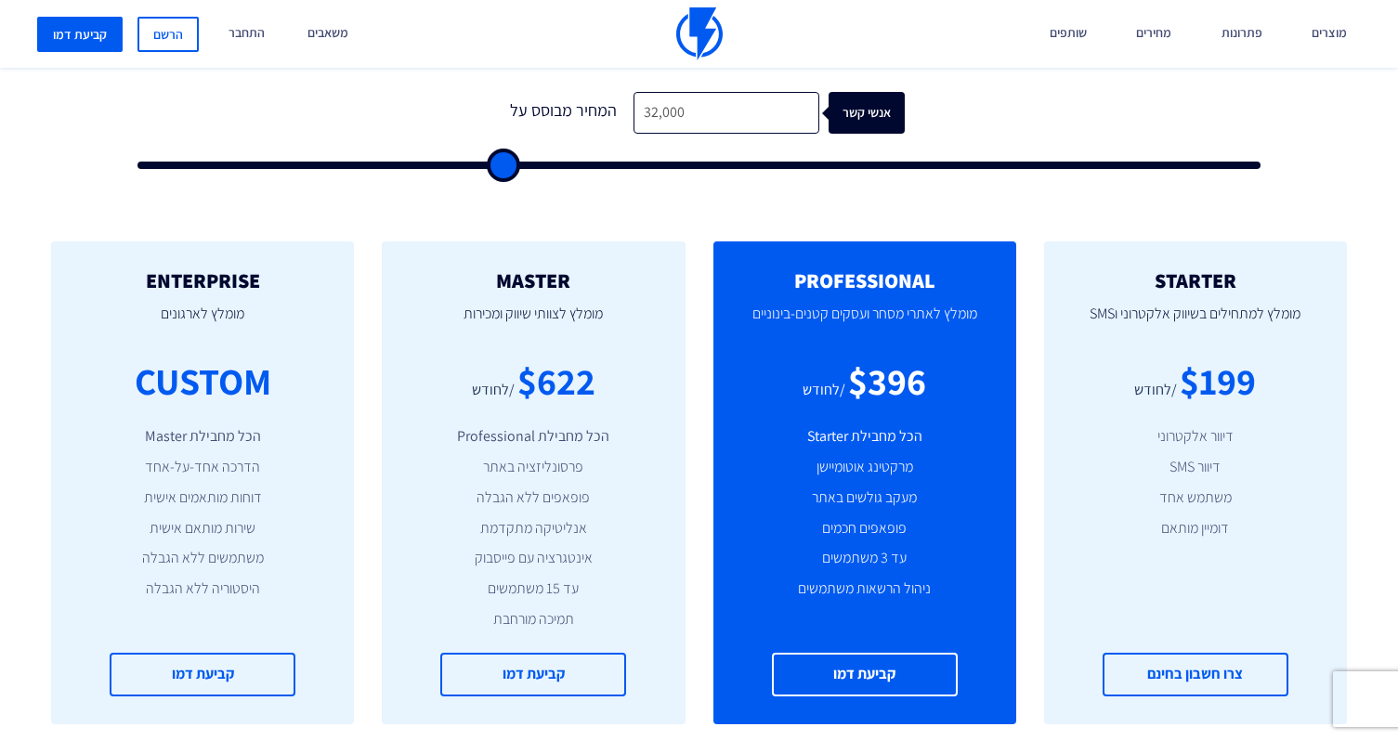
type input "33,000"
type input "33000"
type input "32,500"
type input "32500"
type input "32,000"
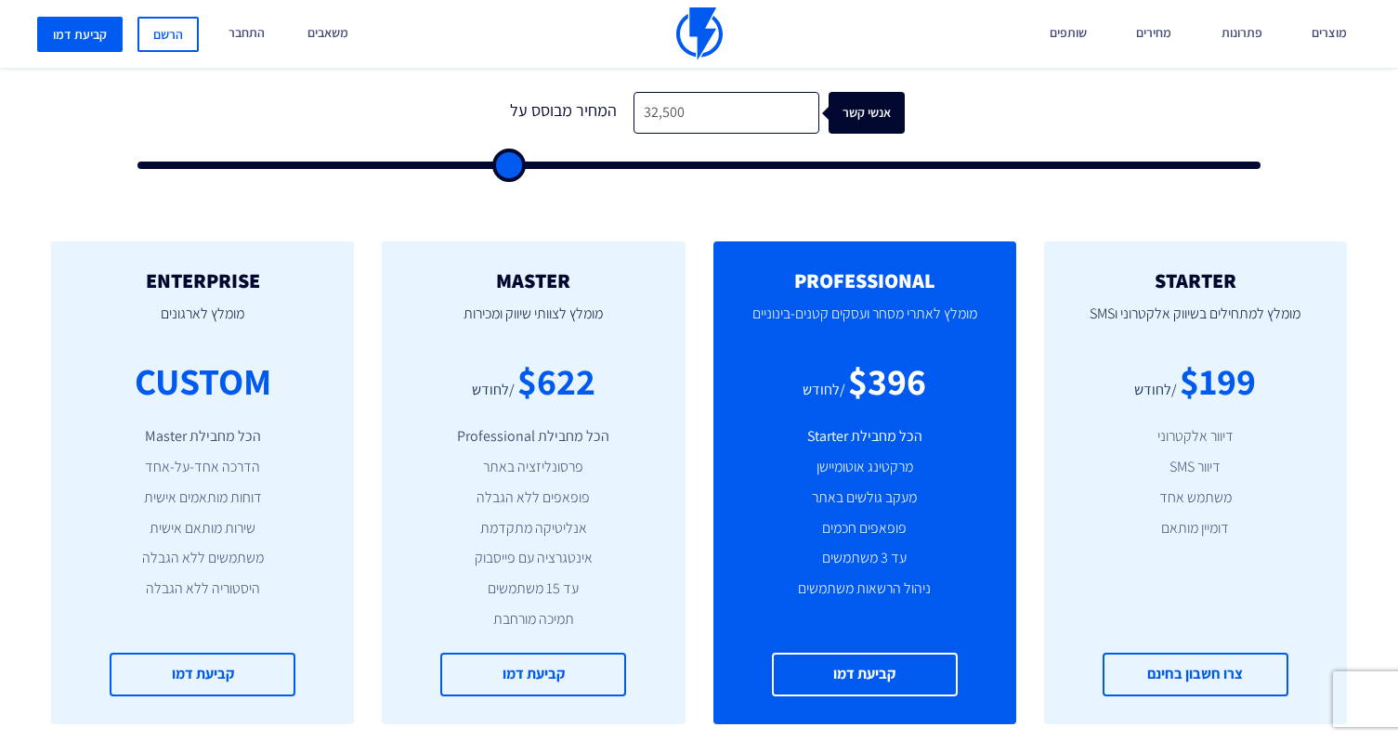
type input "32000"
type input "31,500"
type input "31500"
type input "30,500"
type input "30500"
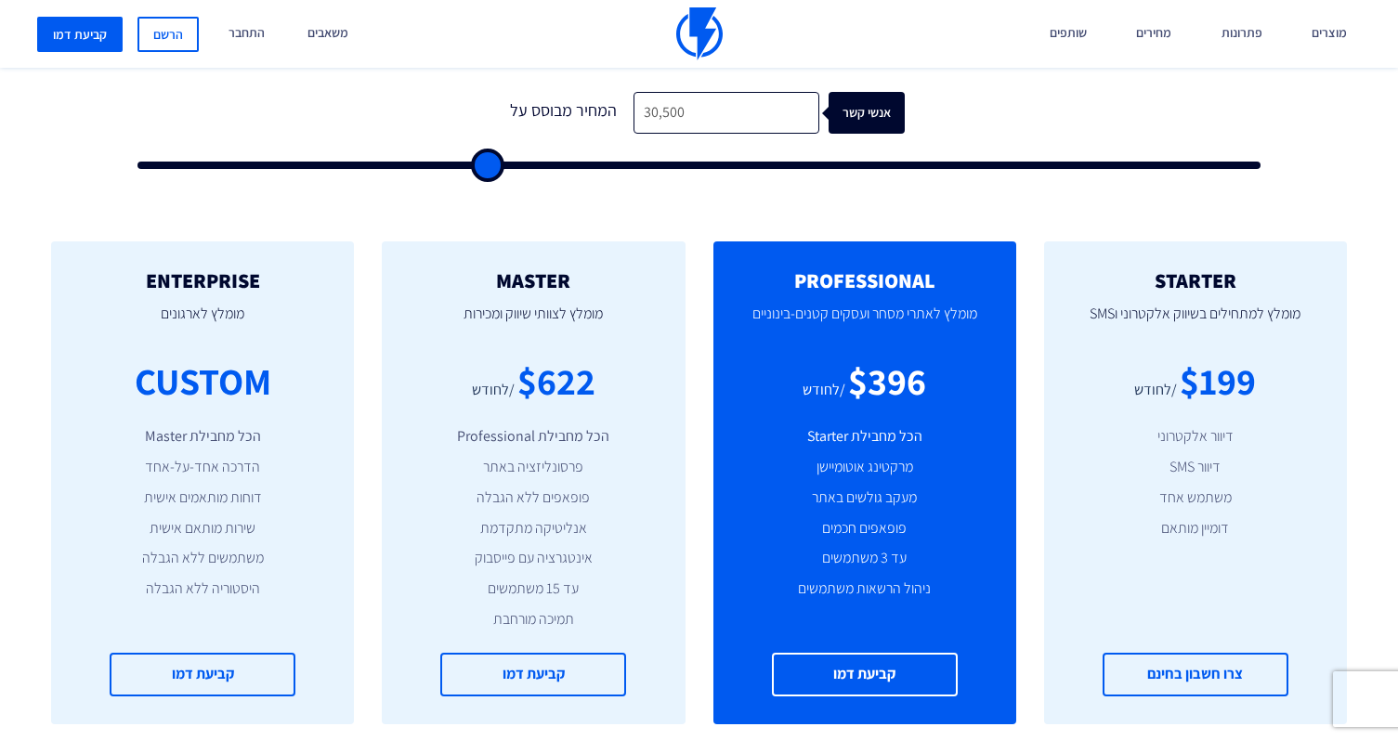
type input "28,500"
type input "28500"
type input "26,000"
type input "26000"
type input "24,500"
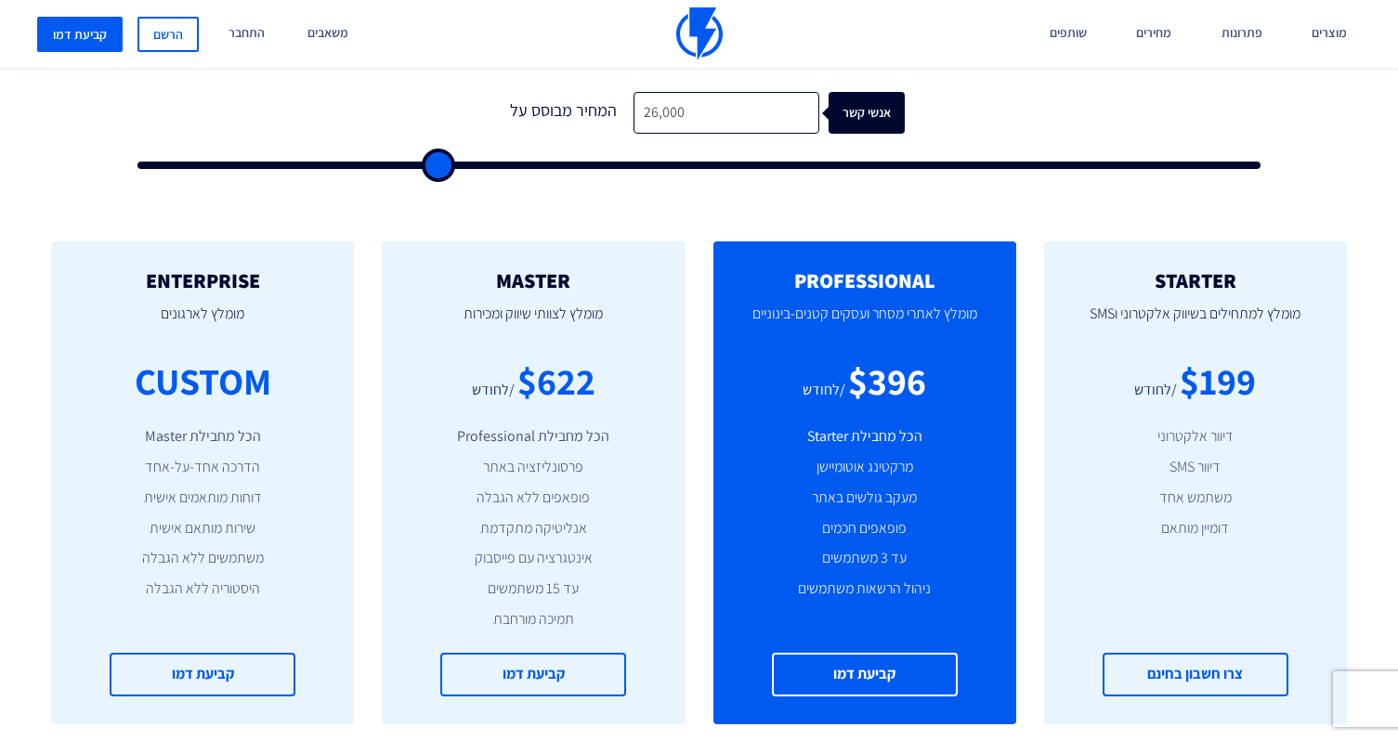
type input "24500"
type input "22,500"
type input "22500"
type input "21,000"
type input "21000"
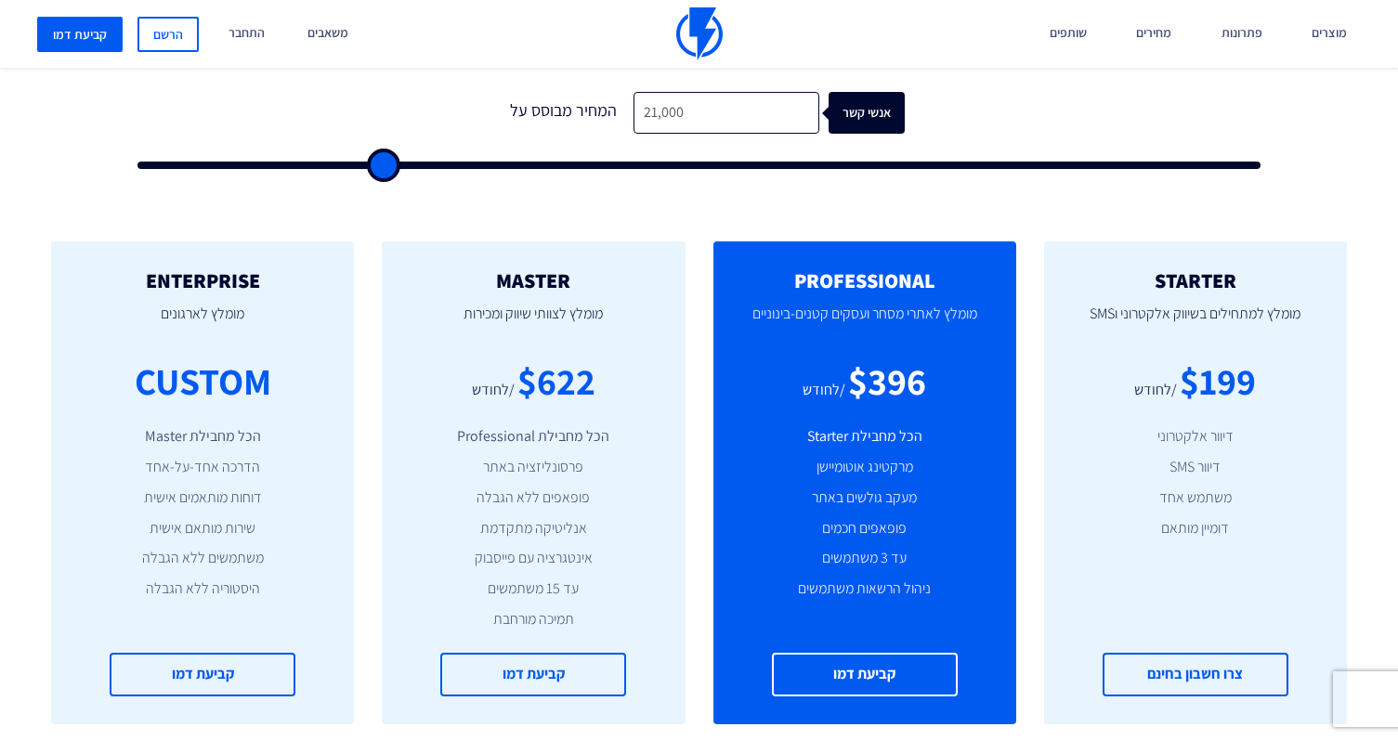
type input "19,000"
type input "19000"
type input "17,000"
type input "17000"
type input "14,500"
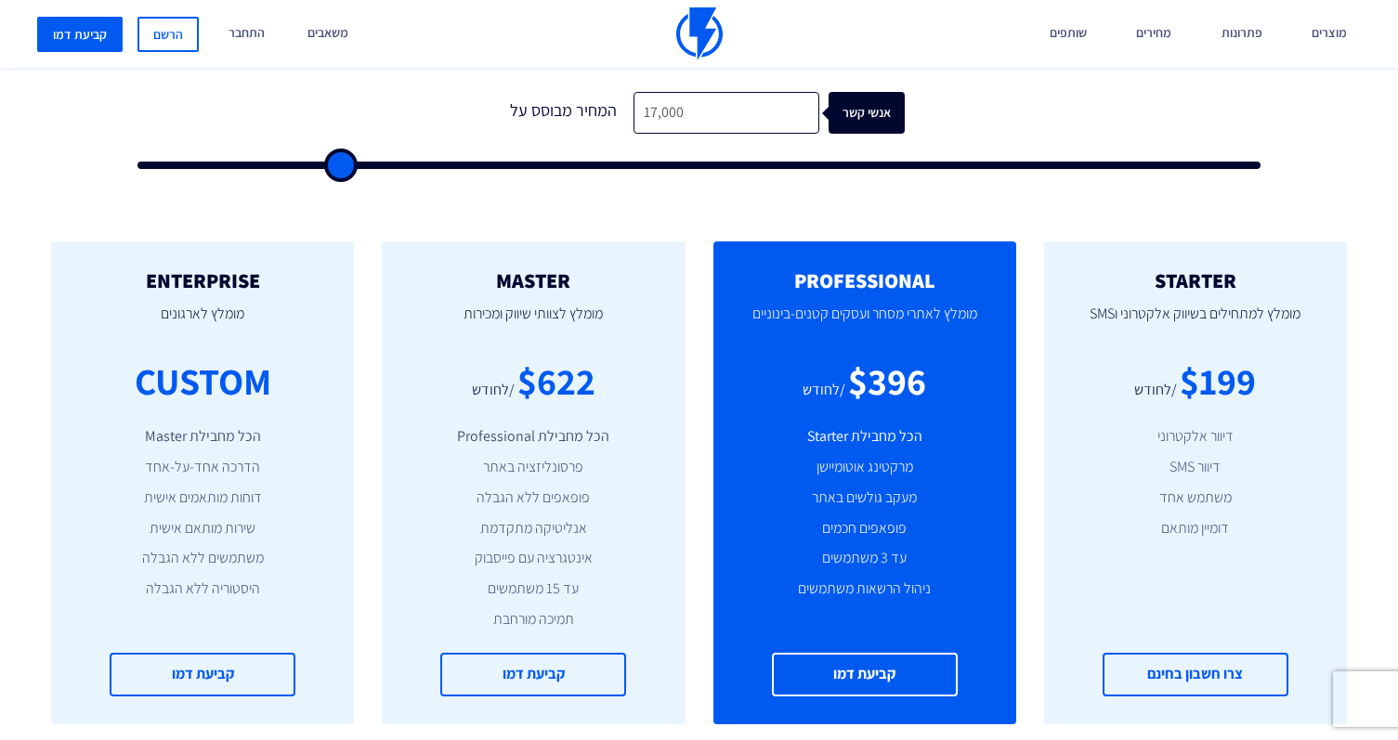
type input "14500"
type input "13,500"
type input "13500"
type input "11,500"
type input "11500"
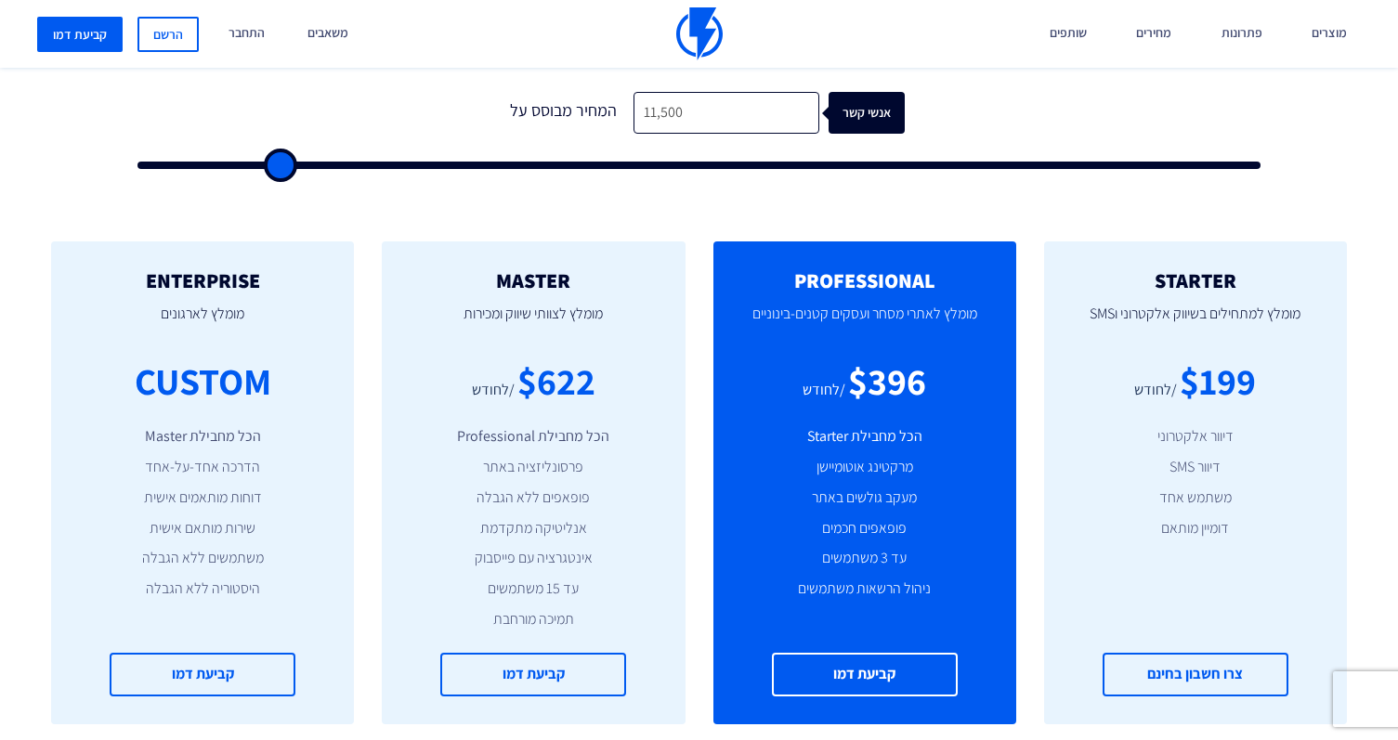
type input "9,500"
type input "9500"
type input "8,500"
type input "8500"
type input "7,500"
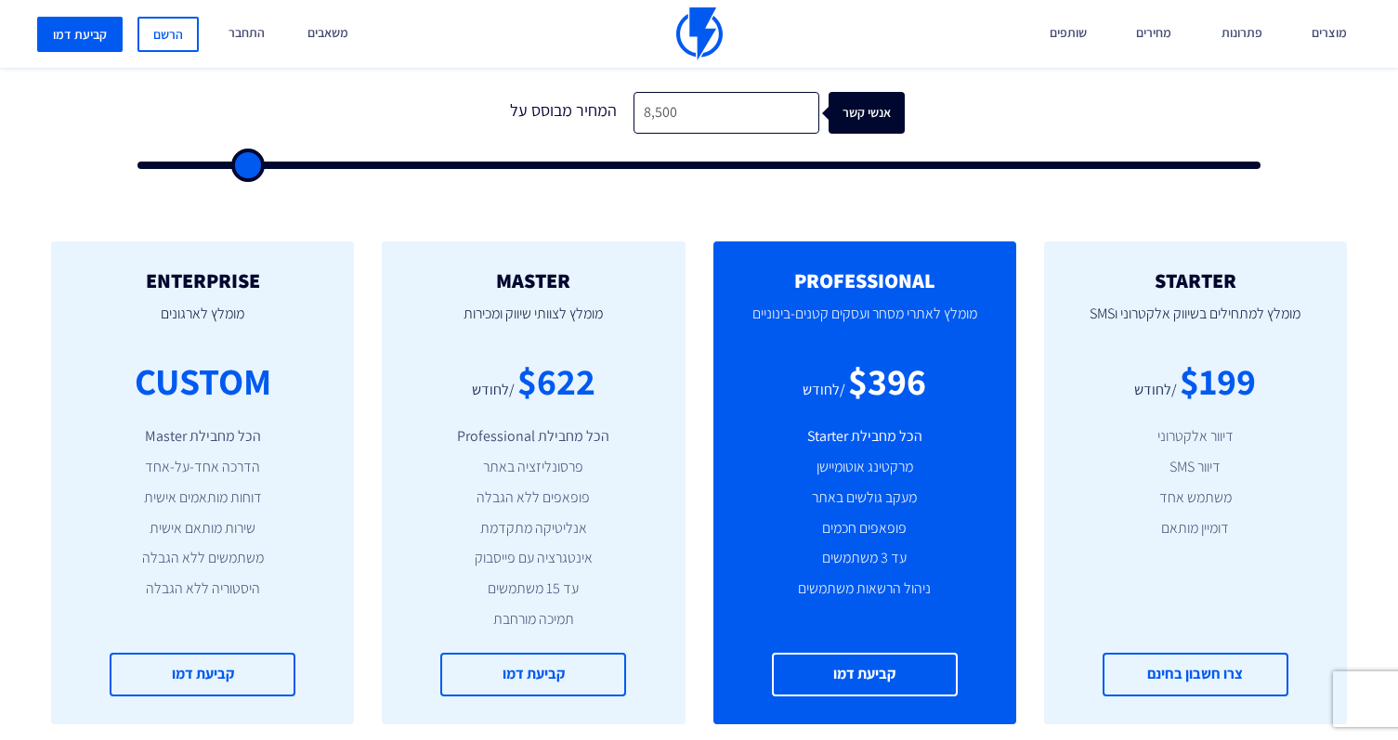
type input "7500"
type input "6,500"
type input "6500"
type input "5,500"
type input "5500"
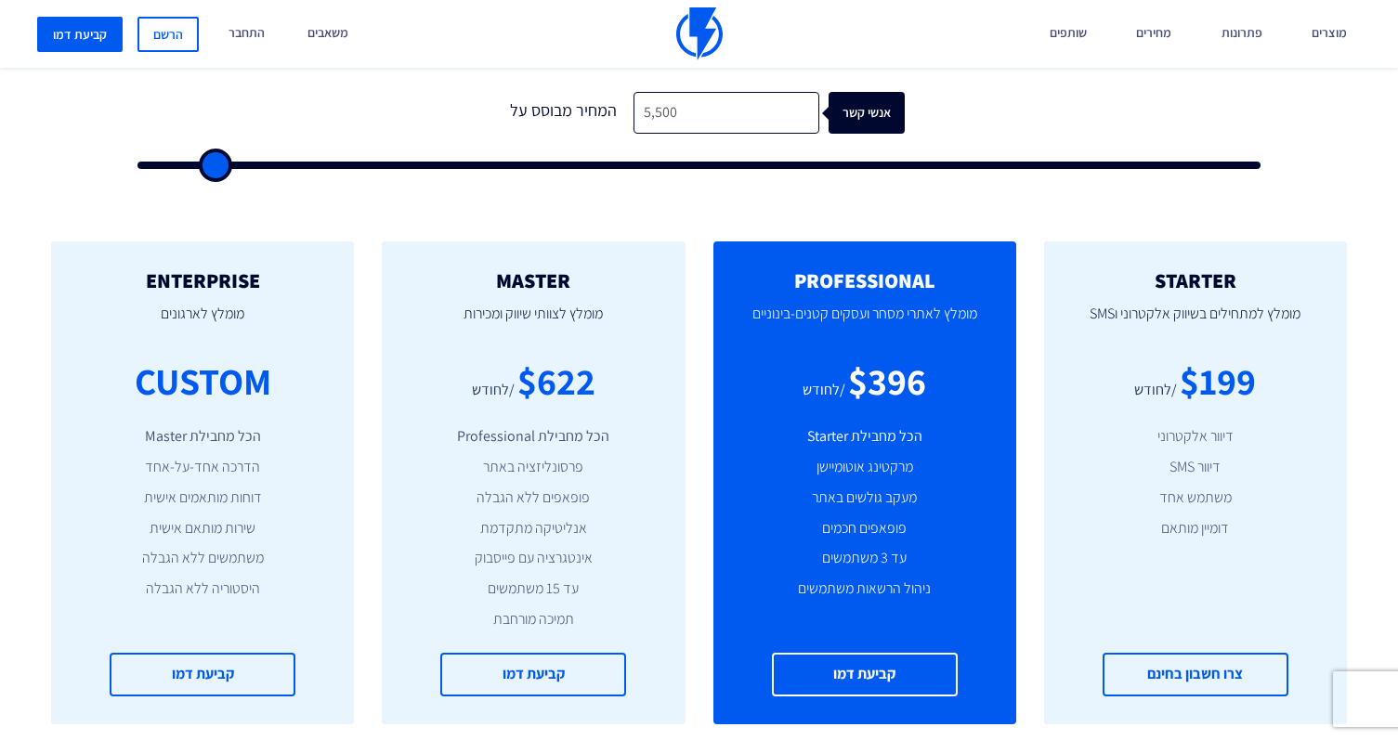
type input "4,500"
type input "4500"
type input "4,000"
type input "4000"
type input "3,500"
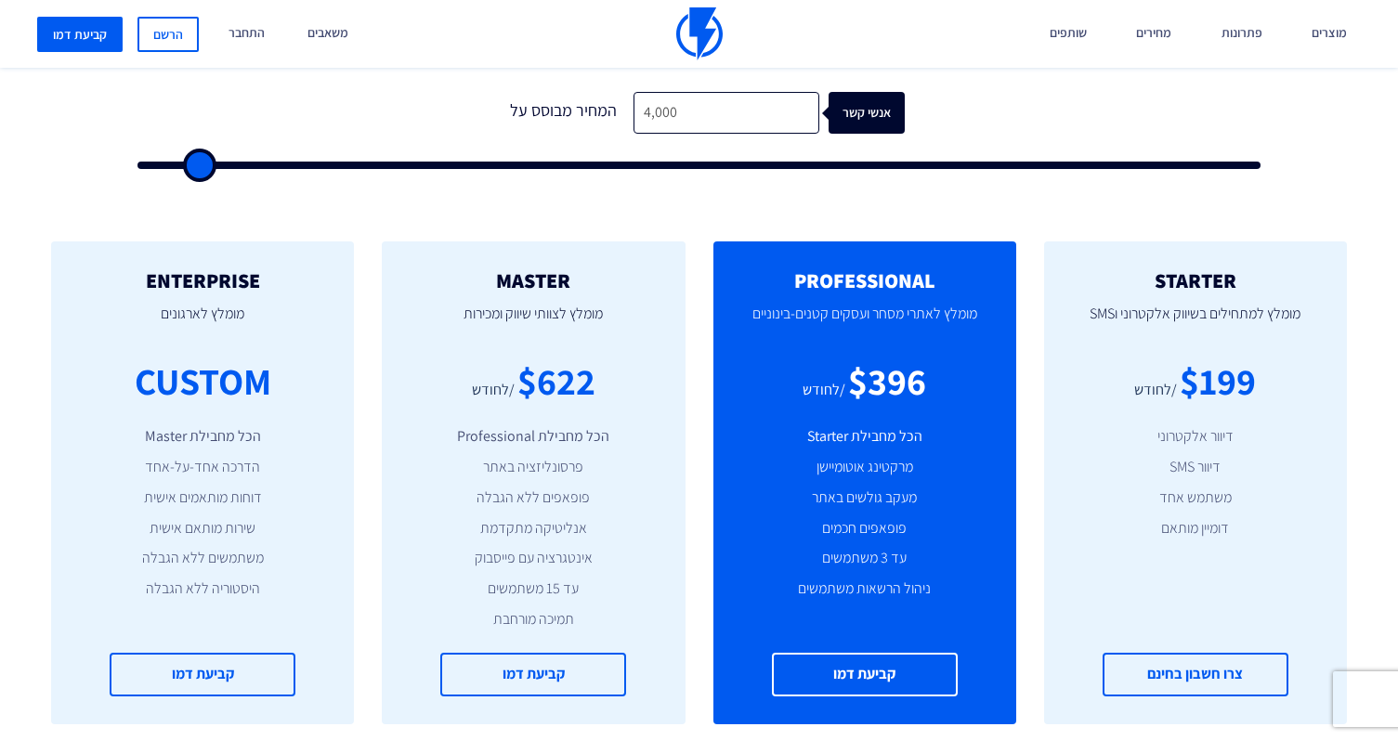
type input "3500"
type input "3,000"
type input "3000"
type input "2,500"
type input "2500"
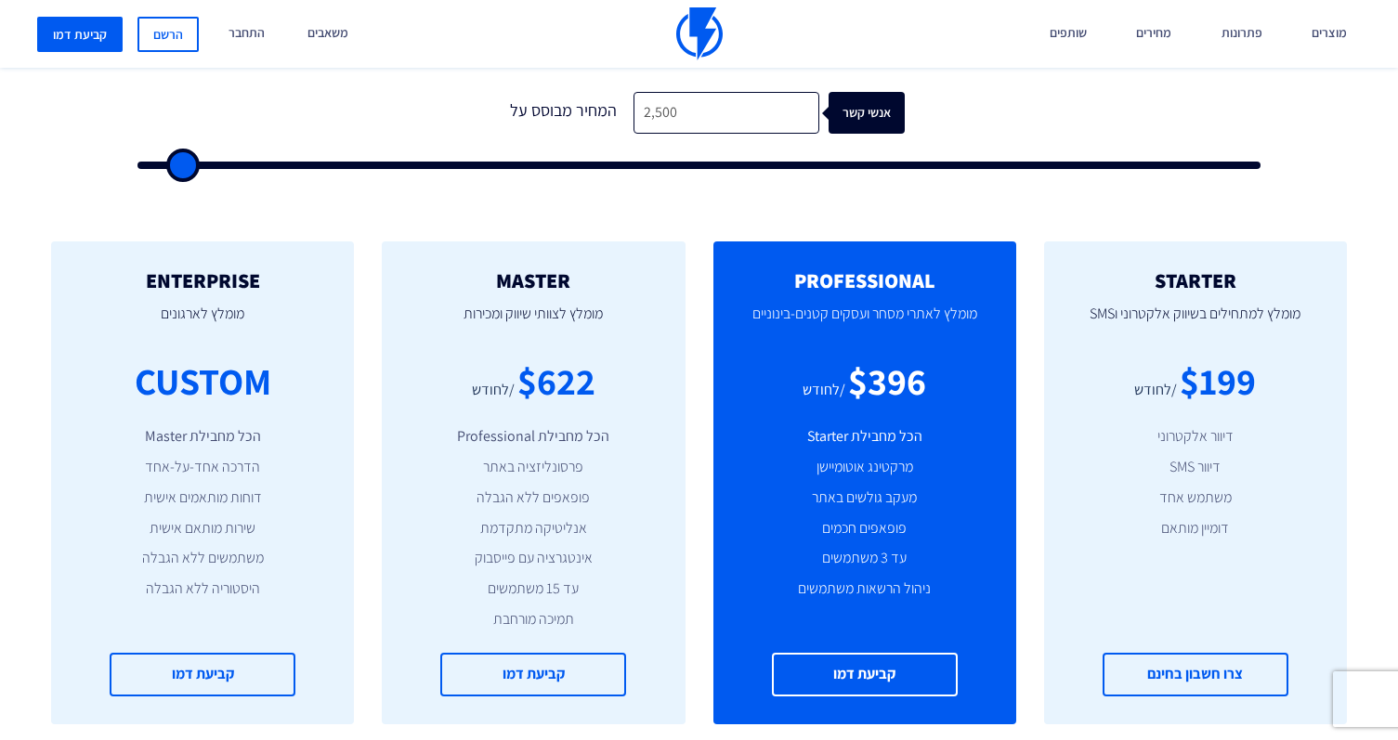
type input "2,000"
type input "2000"
type input "1,500"
type input "1500"
type input "1,000"
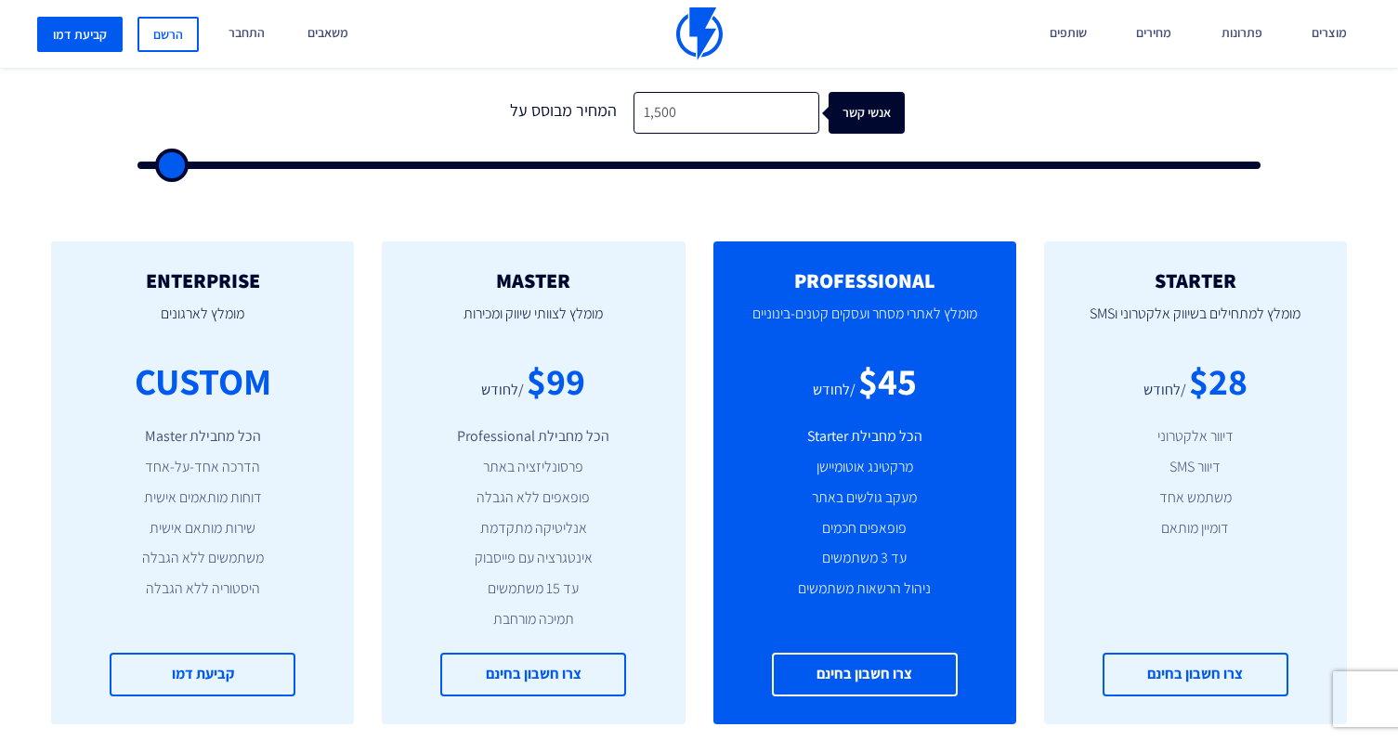
type input "1000"
type input "500"
drag, startPoint x: 512, startPoint y: 167, endPoint x: 162, endPoint y: 158, distance: 350.4
type input "500"
click at [162, 162] on input "range" at bounding box center [698, 165] width 1123 height 7
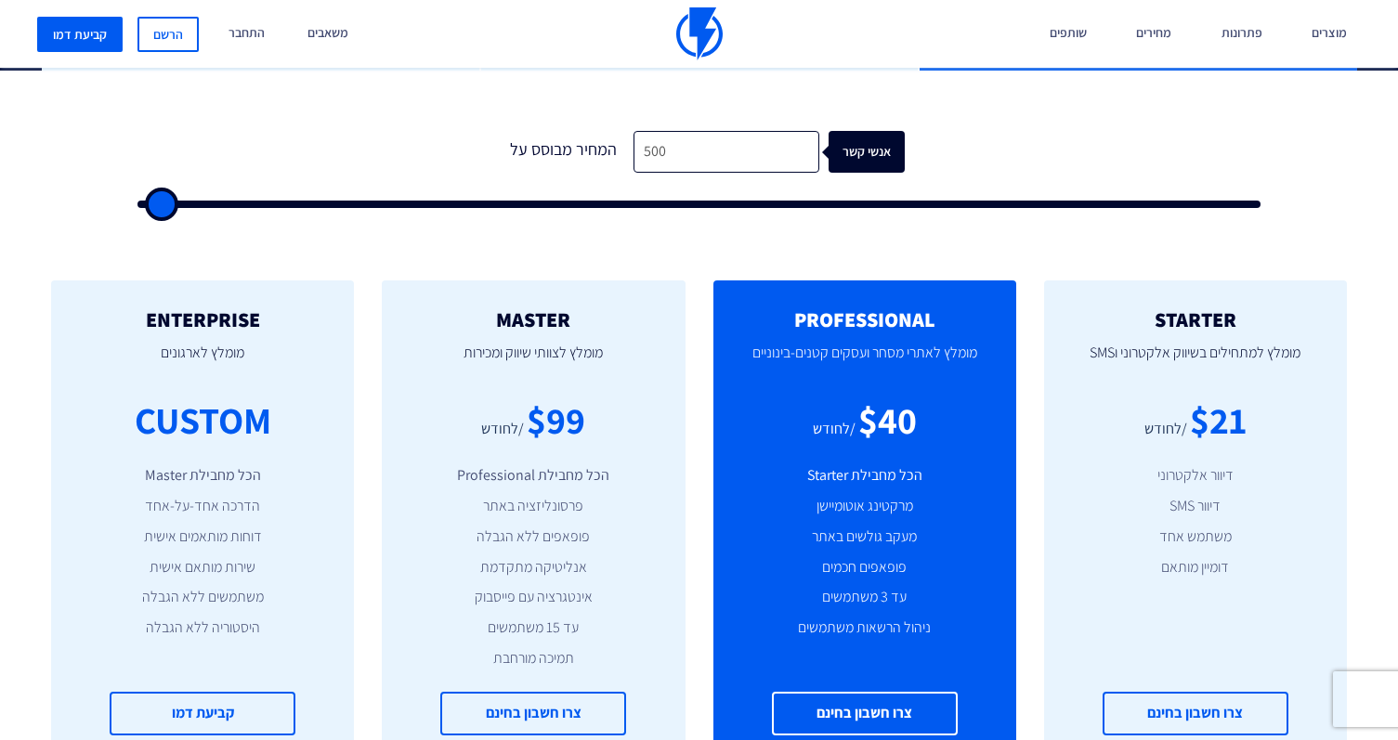
scroll to position [462, 0]
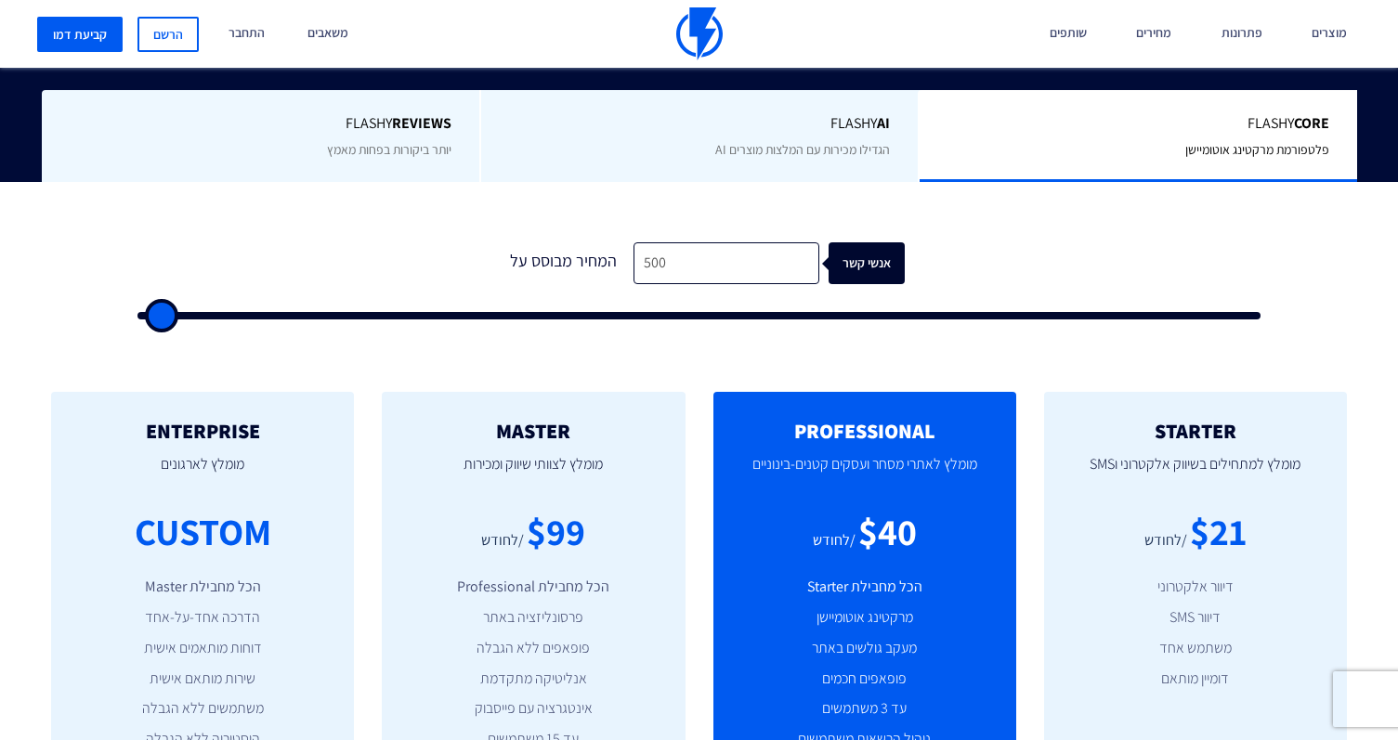
type input "500"
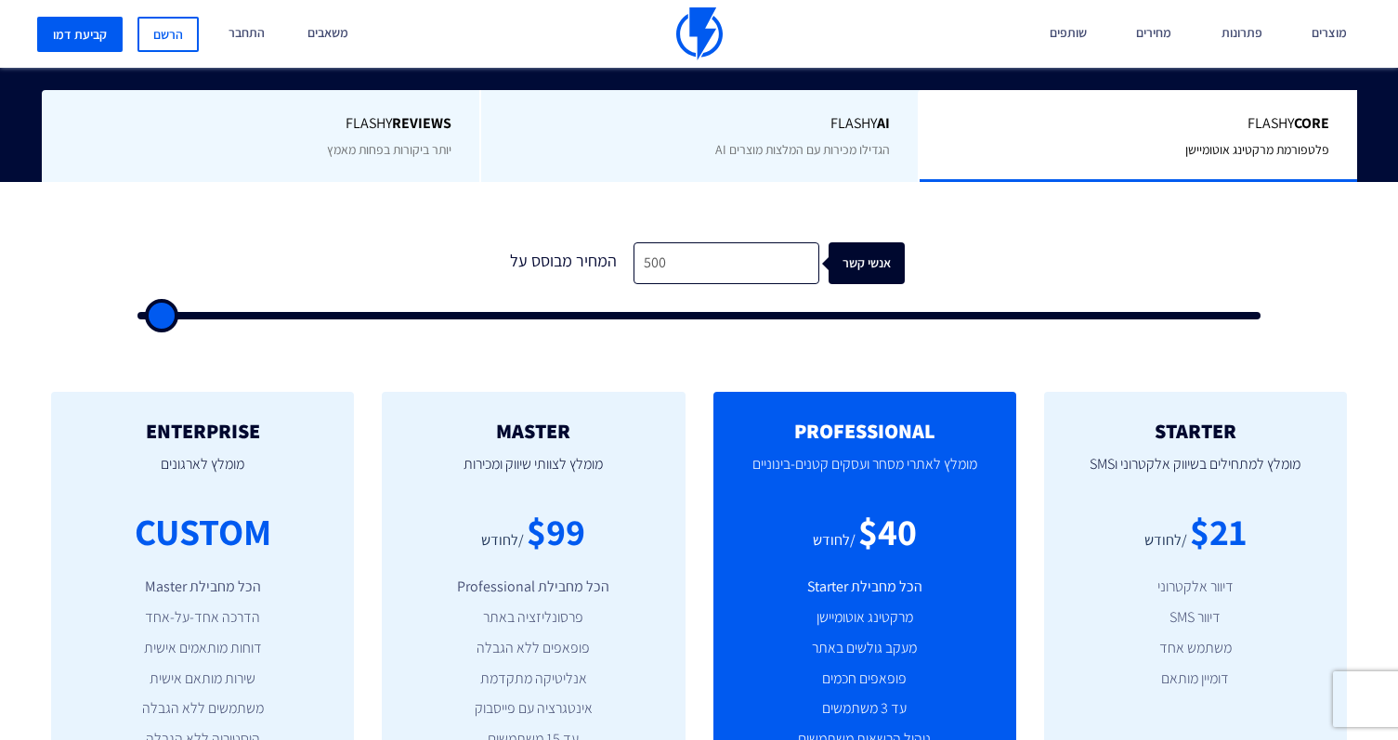
type input "500"
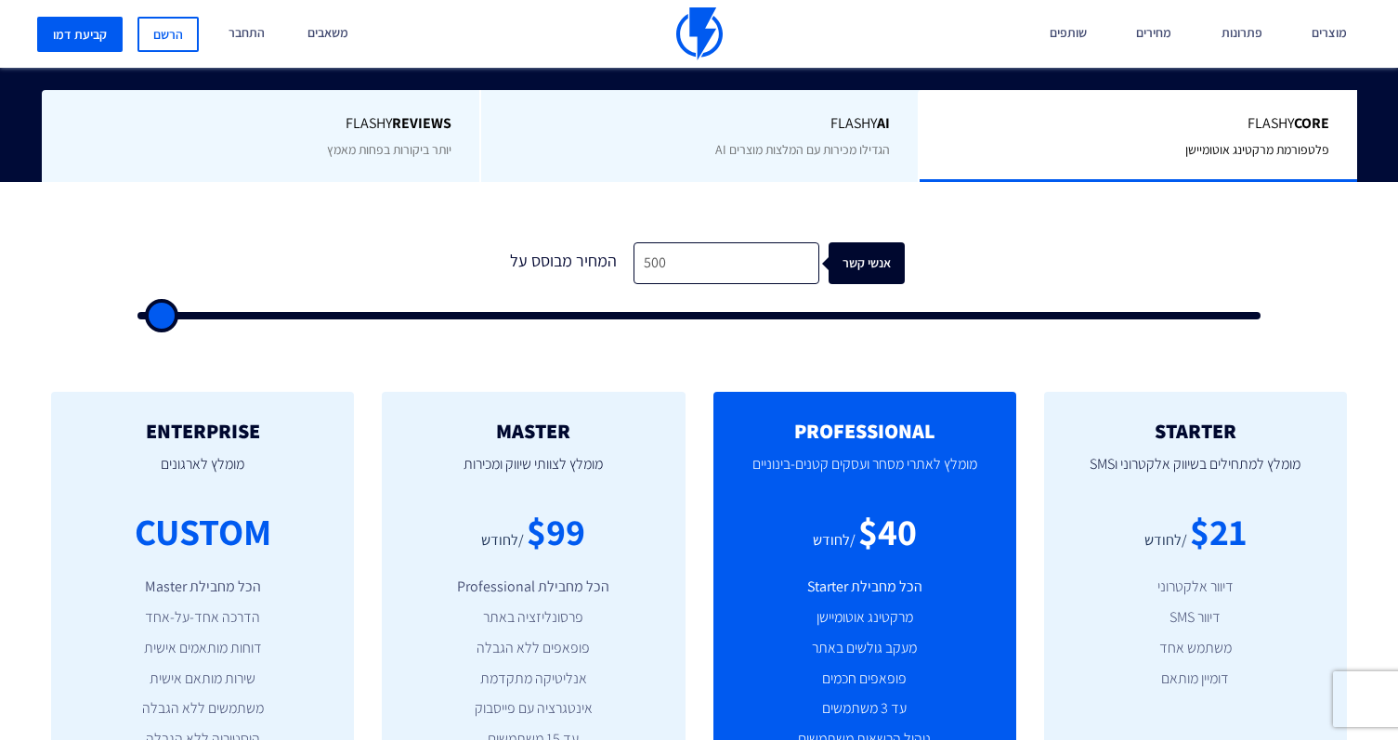
type input "500"
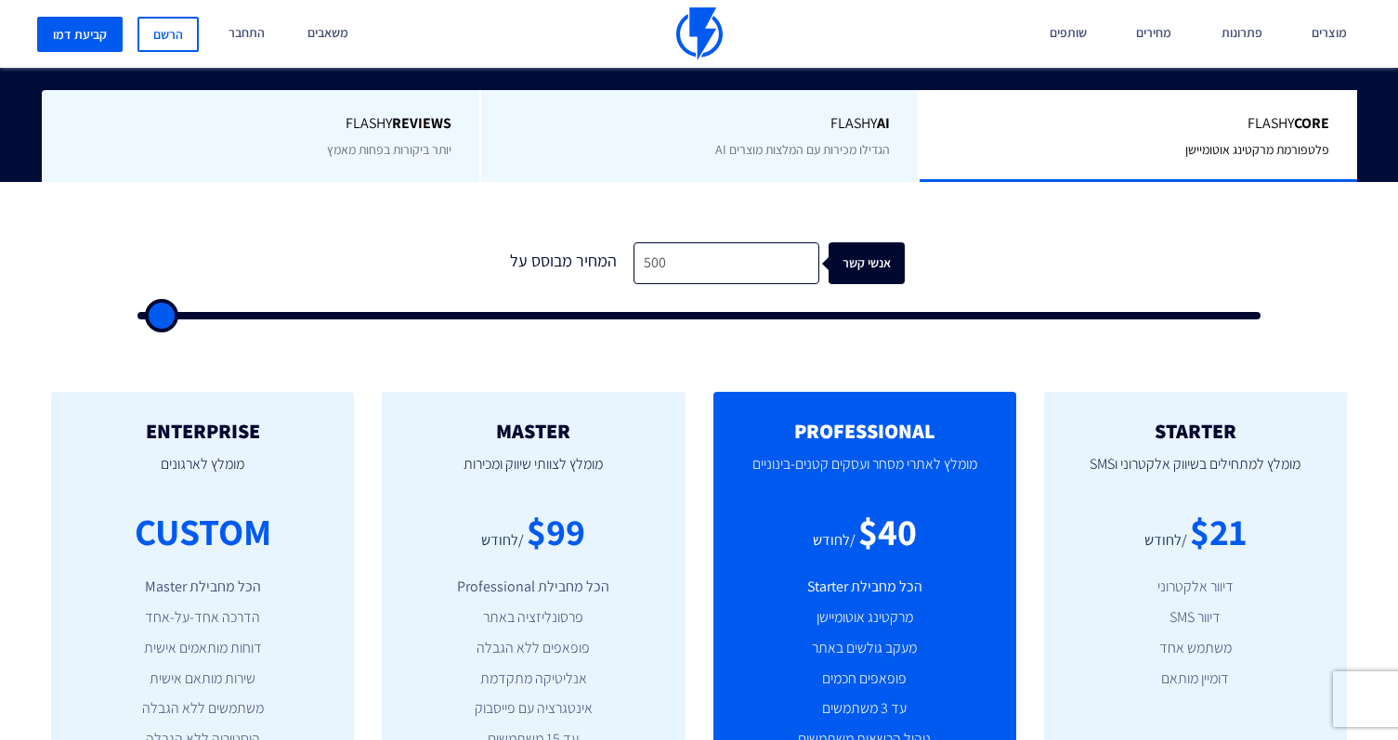
type input "500"
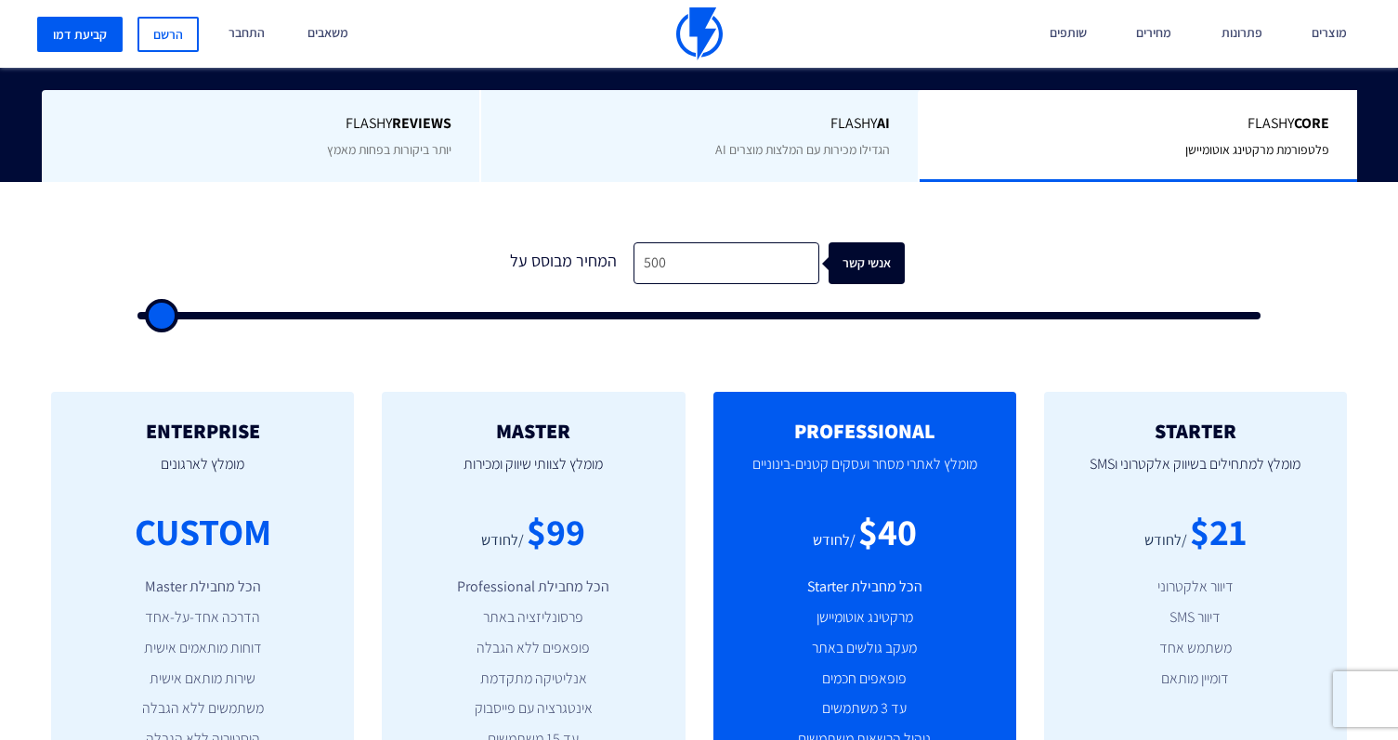
type input "500"
drag, startPoint x: 159, startPoint y: 317, endPoint x: 82, endPoint y: 318, distance: 77.1
click at [82, 318] on div "1 המחיר מבוסס על 500 אנשי קשר" at bounding box center [699, 268] width 1426 height 173
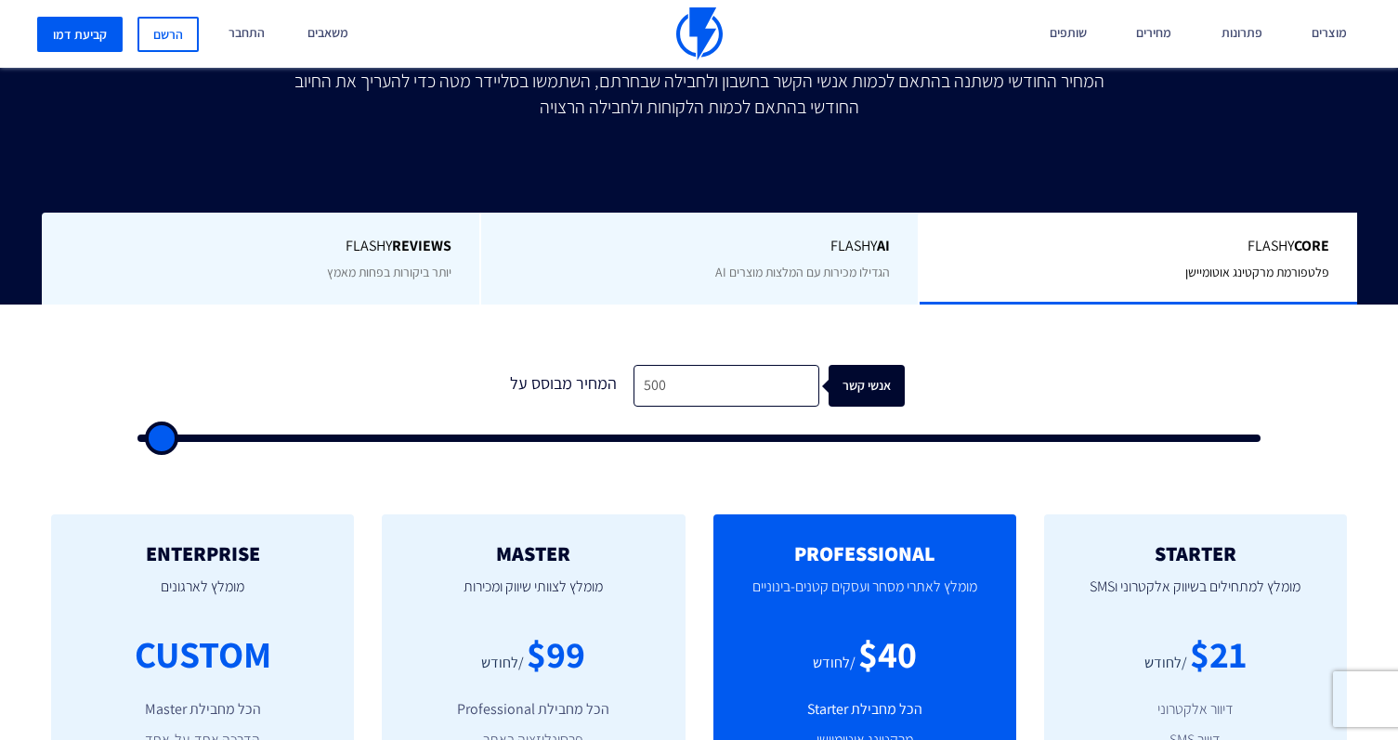
scroll to position [399, 0]
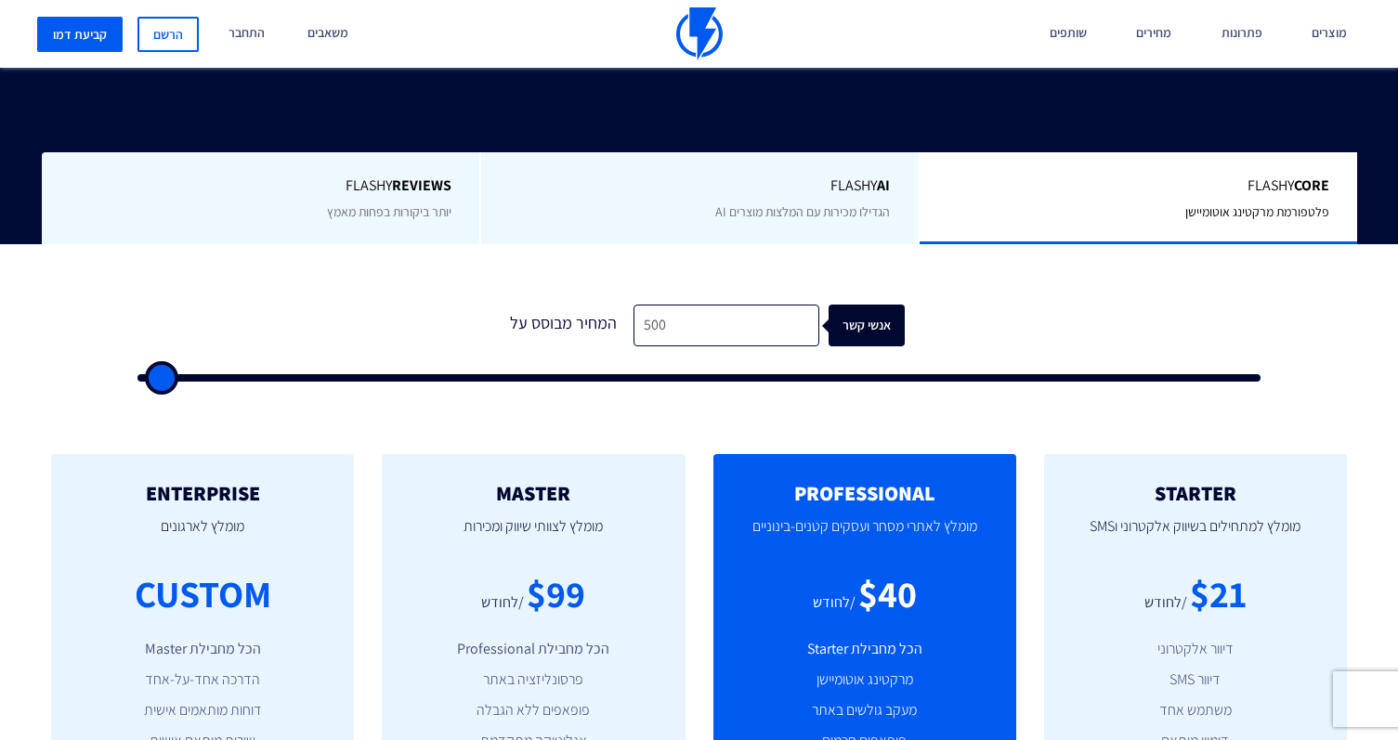
click at [759, 210] on span "הגדילו מכירות עם המלצות מוצרים AI" at bounding box center [802, 211] width 175 height 17
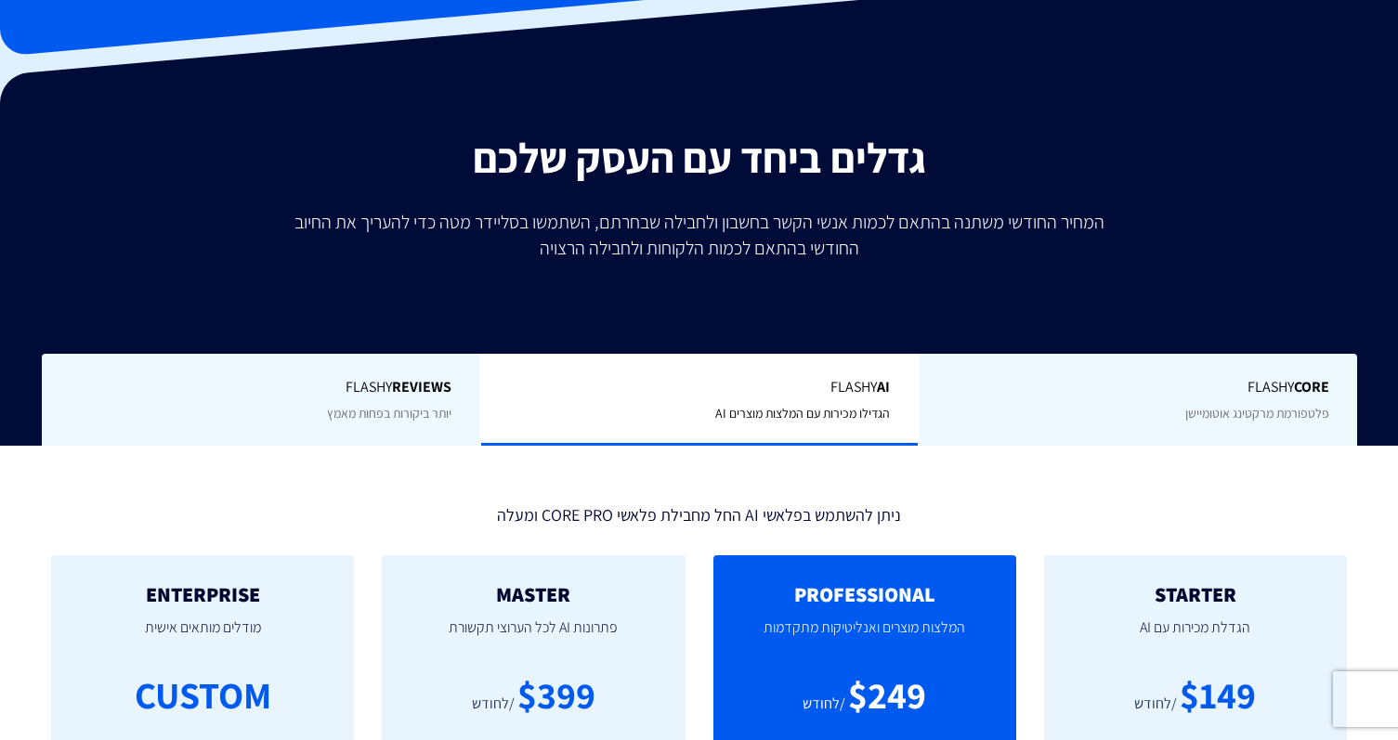
scroll to position [195, 0]
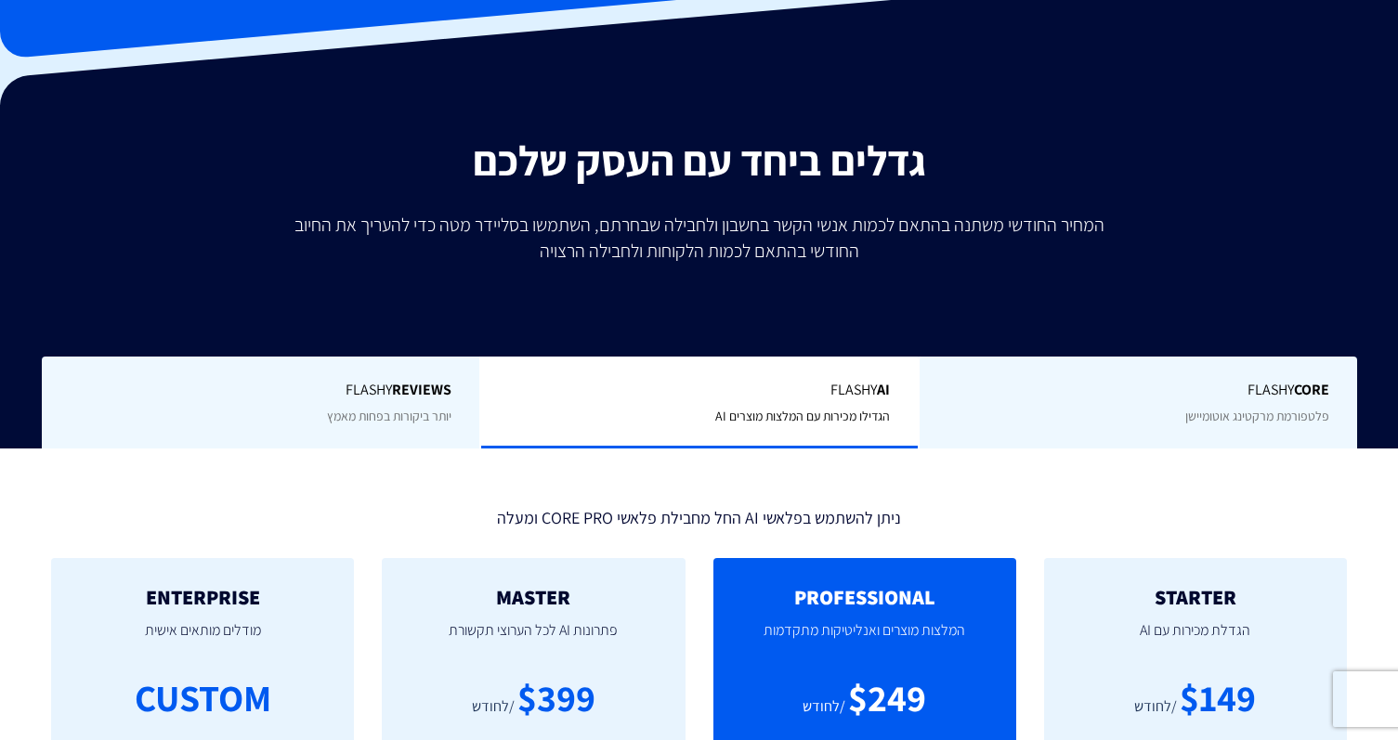
click at [1172, 407] on div "Flashy Core פלטפורמת מרקטינג אוטומיישן" at bounding box center [1137, 403] width 438 height 92
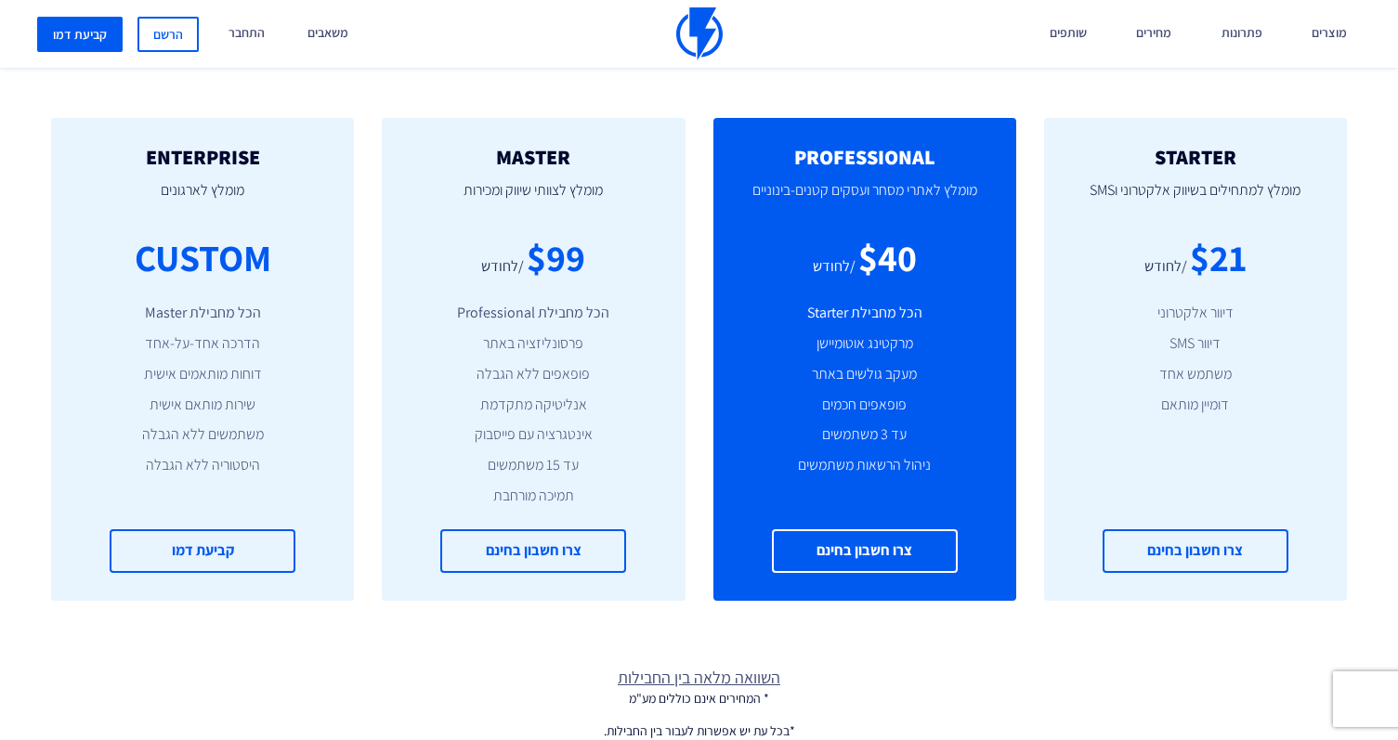
scroll to position [729, 0]
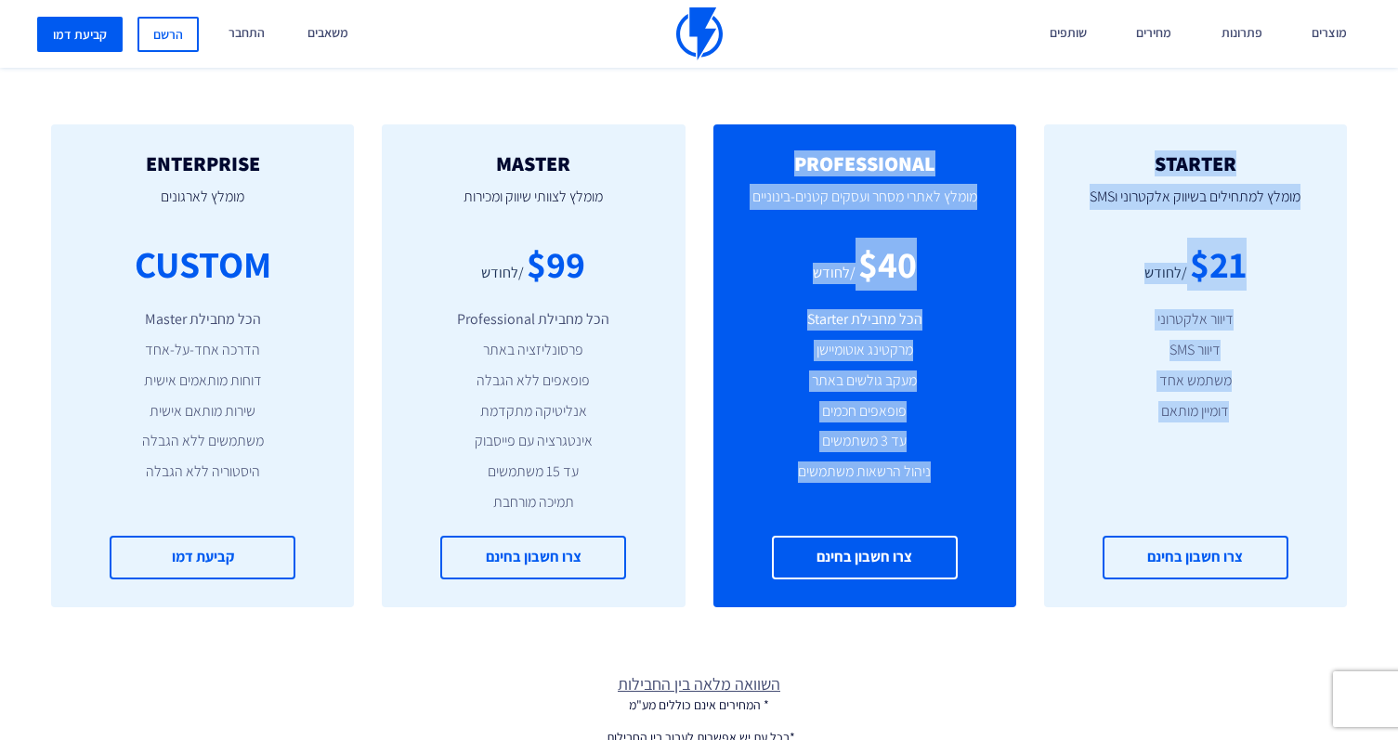
drag, startPoint x: 378, startPoint y: 118, endPoint x: 734, endPoint y: 569, distance: 574.9
click at [734, 569] on div "STARTER מומלץ למתחילים בשיווק אלקטרוני וSMS $21 /לחודש דיוור אלקטרוני דיוור SMS…" at bounding box center [699, 365] width 1398 height 557
click at [700, 562] on div "PROFESSIONAL מומלץ לאתרי מסחר ועסקים קטנים-בינוניים $40 /לחודש הכל מחבילת Start…" at bounding box center [865, 365] width 331 height 483
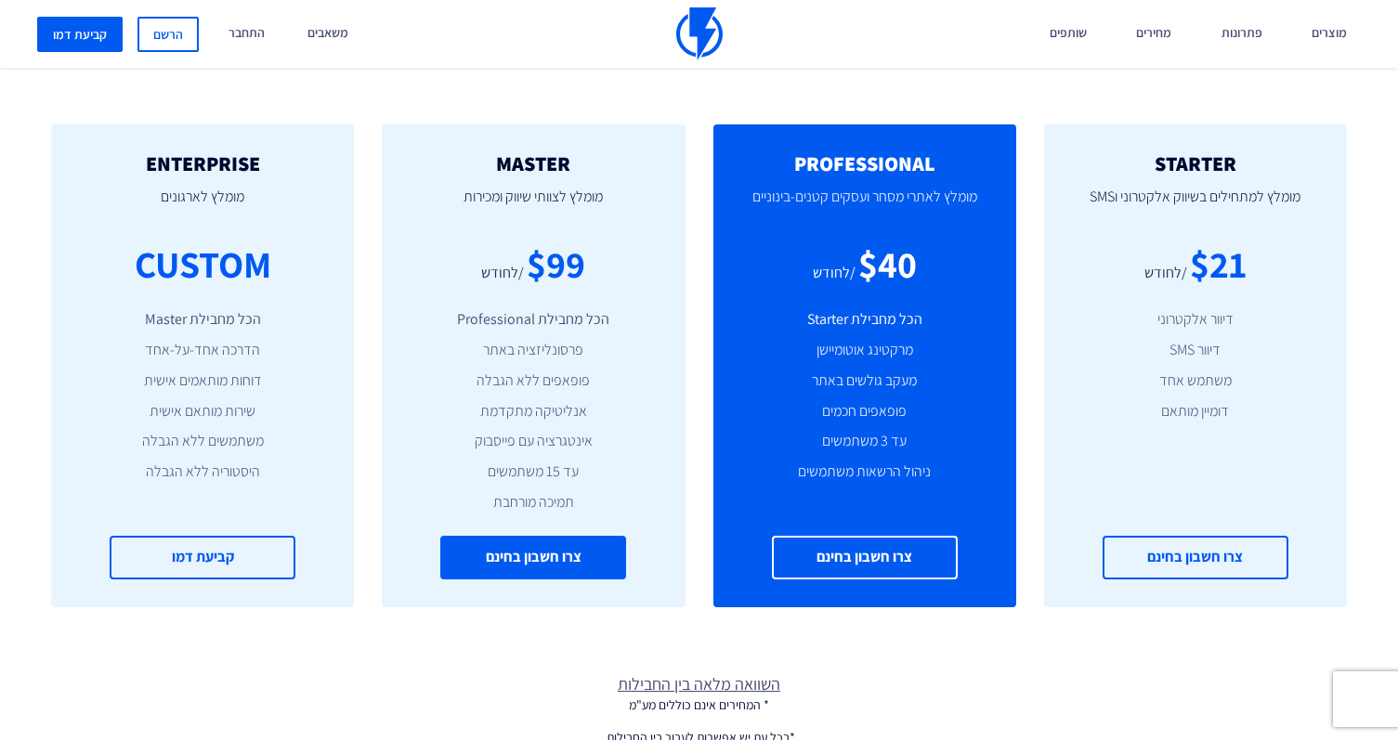
click at [609, 560] on link "צרו חשבון בחינם" at bounding box center [533, 558] width 186 height 44
